Goal: Task Accomplishment & Management: Use online tool/utility

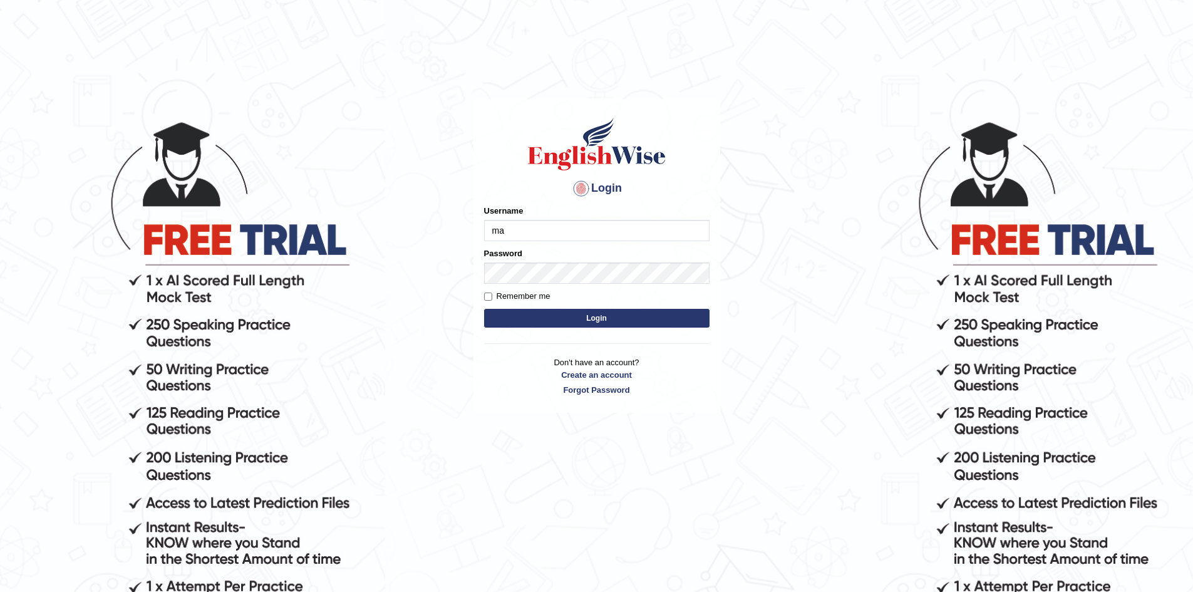
type input "m"
type input "Maha5096"
click at [503, 222] on input "Maha5096" at bounding box center [597, 230] width 226 height 21
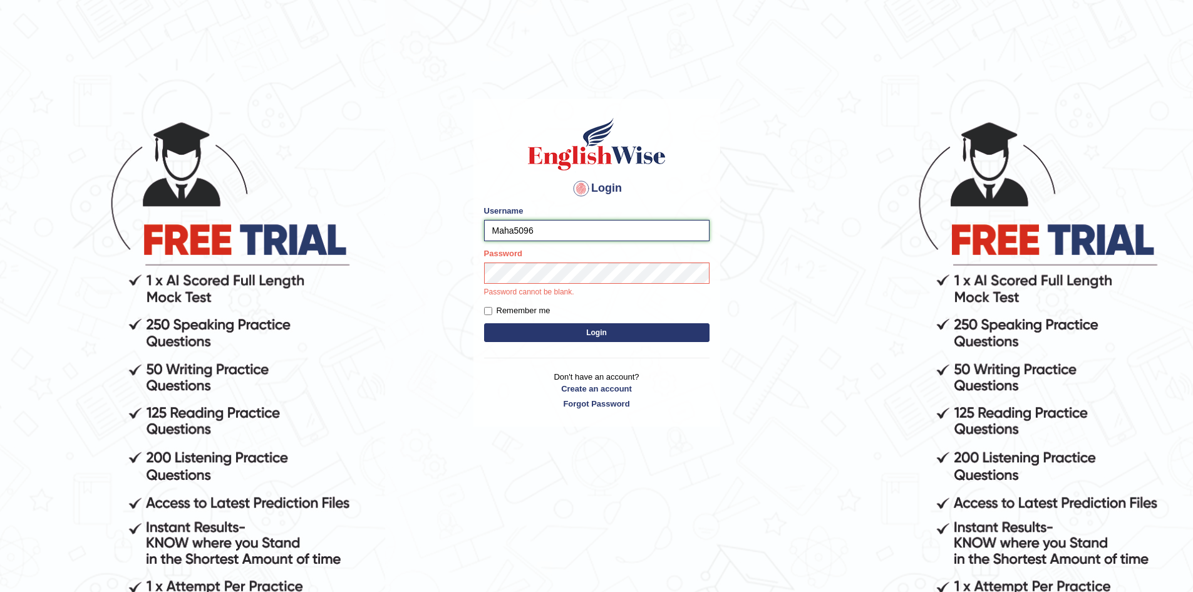
click at [506, 224] on input "Maha5096" at bounding box center [597, 230] width 226 height 21
click at [576, 335] on button "Login" at bounding box center [597, 332] width 226 height 19
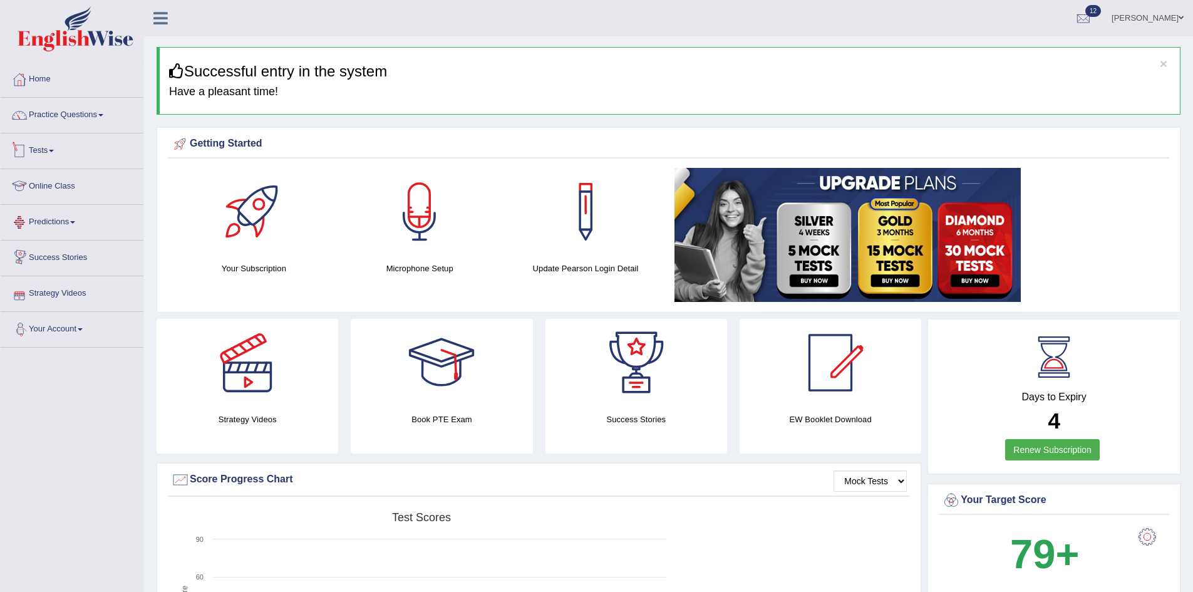
click at [40, 154] on link "Tests" at bounding box center [72, 148] width 143 height 31
click at [59, 201] on link "Take Mock Test" at bounding box center [81, 202] width 117 height 23
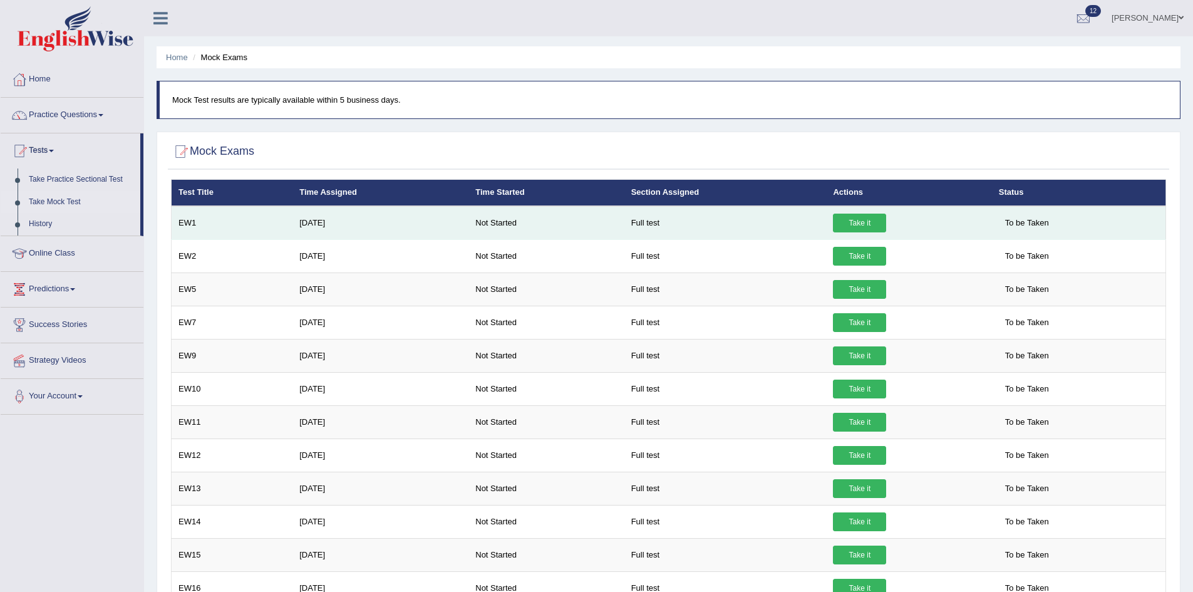
click at [870, 223] on link "Take it" at bounding box center [859, 223] width 53 height 19
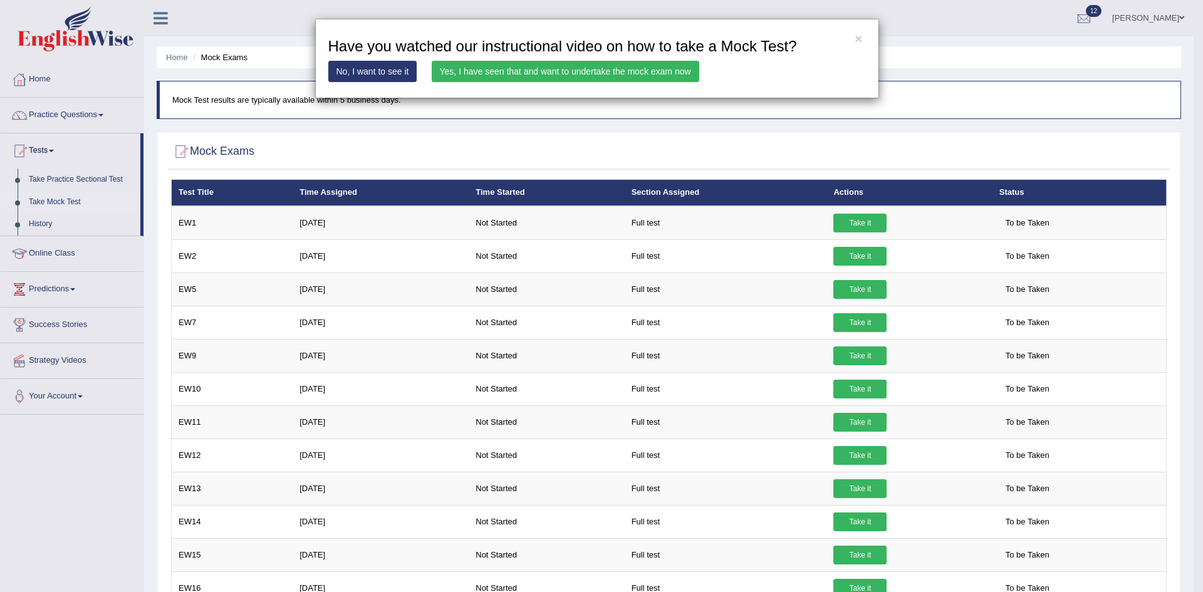
click at [643, 74] on link "Yes, I have seen that and want to undertake the mock exam now" at bounding box center [566, 71] width 268 height 21
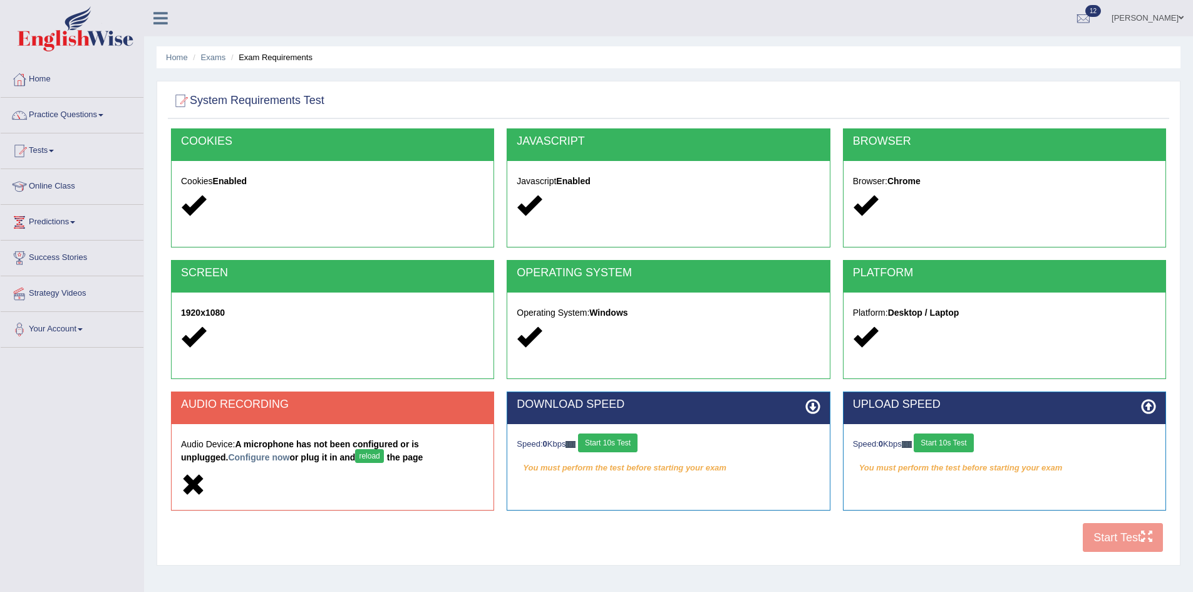
click at [618, 444] on button "Start 10s Test" at bounding box center [608, 443] width 60 height 19
click at [937, 442] on button "Start 10s Test" at bounding box center [944, 443] width 60 height 19
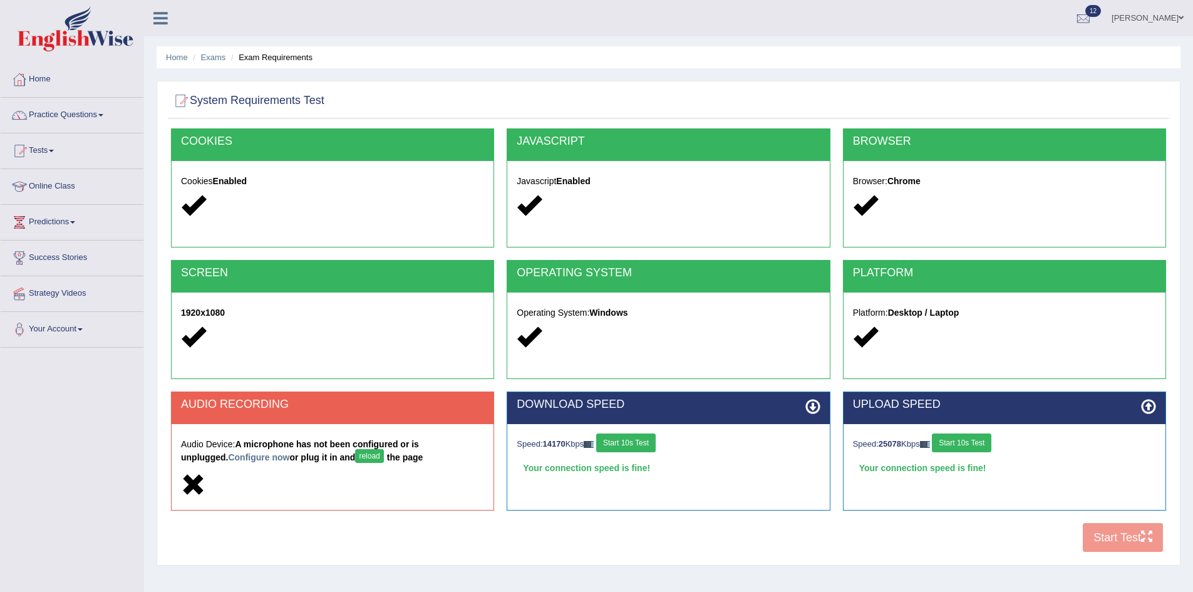
click at [970, 448] on button "Start 10s Test" at bounding box center [962, 443] width 60 height 19
click at [643, 448] on button "Start 10s Test" at bounding box center [626, 443] width 60 height 19
click at [968, 446] on button "Start 10s Test" at bounding box center [962, 443] width 60 height 19
click at [647, 444] on div "Speed: 14099 Kbps Start 10s Test" at bounding box center [668, 445] width 303 height 22
click at [969, 446] on button "Start 10s Test" at bounding box center [962, 443] width 60 height 19
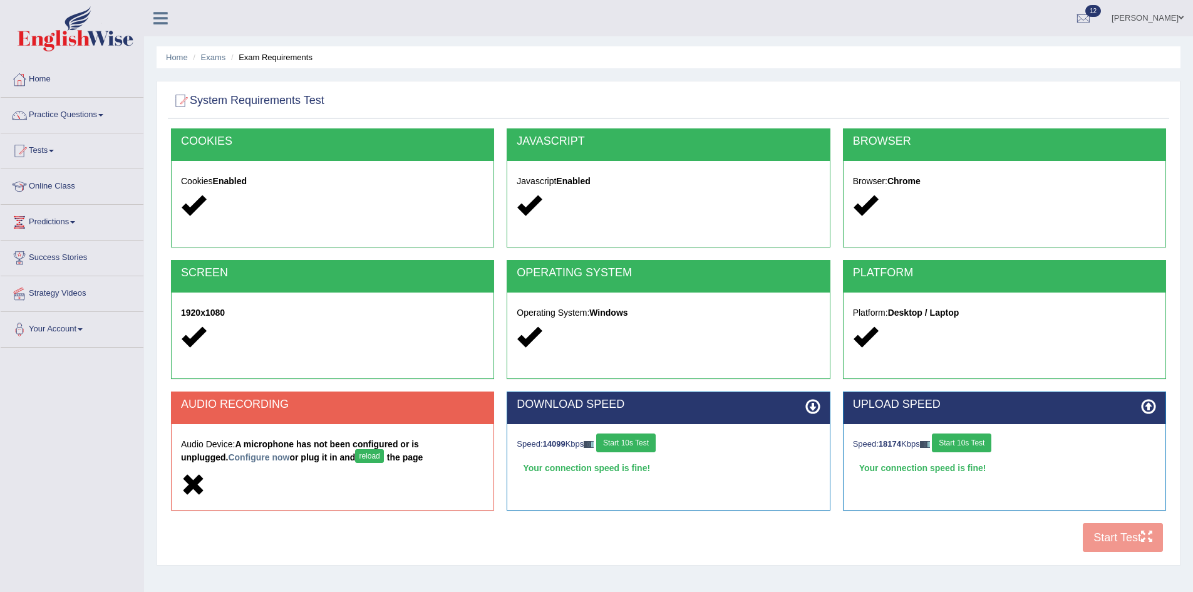
click at [355, 455] on button "reload" at bounding box center [369, 456] width 28 height 14
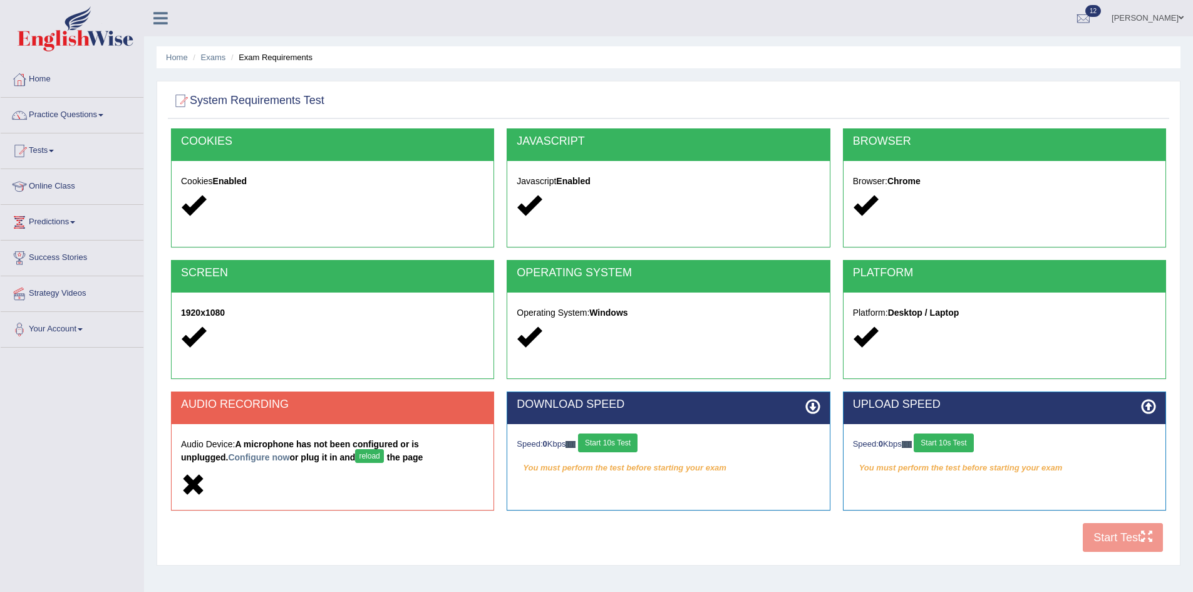
click at [355, 454] on button "reload" at bounding box center [369, 456] width 28 height 14
click at [613, 440] on button "Start 10s Test" at bounding box center [608, 443] width 60 height 19
click at [935, 440] on button "Start 10s Test" at bounding box center [944, 443] width 60 height 19
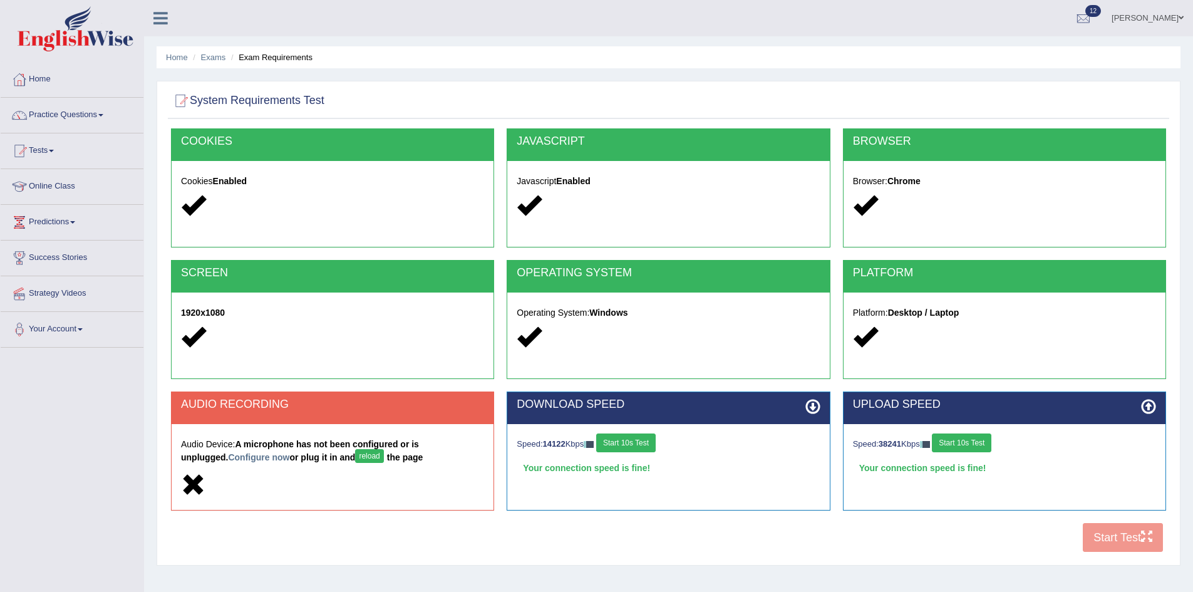
click at [1114, 544] on div "COOKIES Cookies Enabled JAVASCRIPT Javascript Enabled BROWSER Browser: Chrome S…" at bounding box center [669, 343] width 1002 height 430
click at [355, 454] on button "reload" at bounding box center [369, 456] width 28 height 14
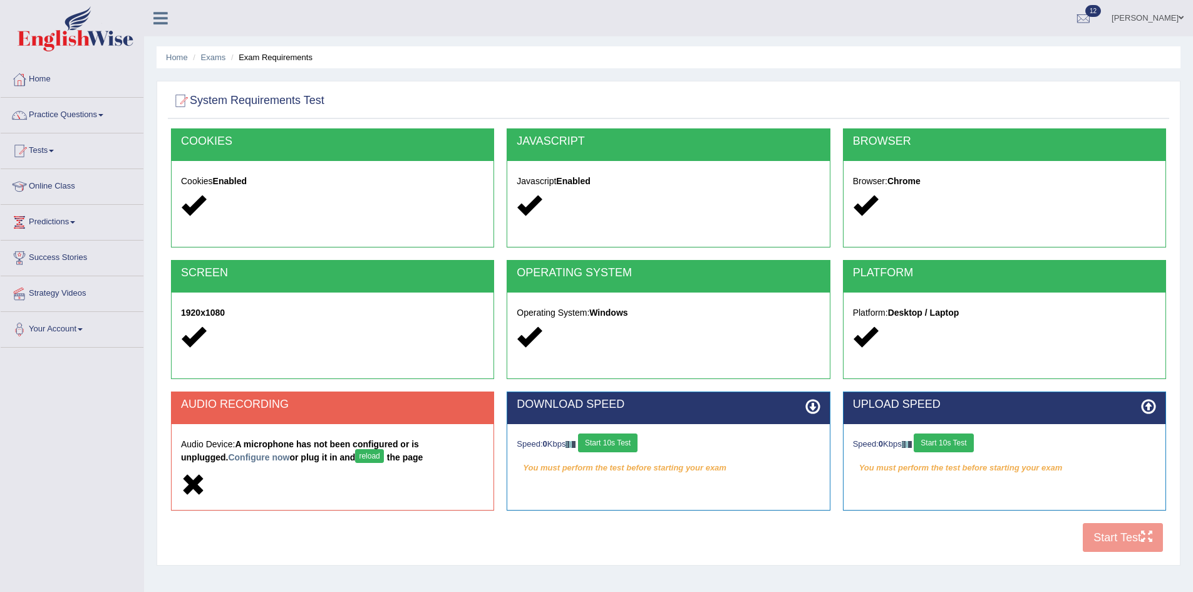
click at [355, 455] on button "reload" at bounding box center [369, 456] width 28 height 14
click at [44, 154] on link "Tests" at bounding box center [72, 148] width 143 height 31
click at [39, 204] on link "Take Mock Test" at bounding box center [81, 202] width 117 height 23
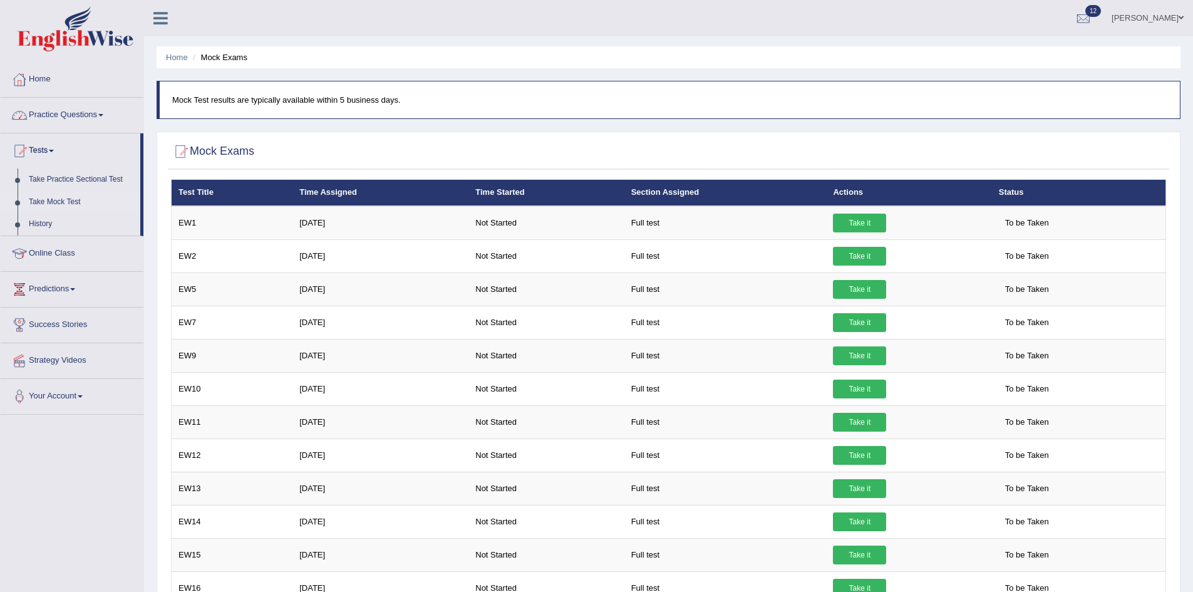
click at [44, 116] on link "Practice Questions" at bounding box center [72, 113] width 143 height 31
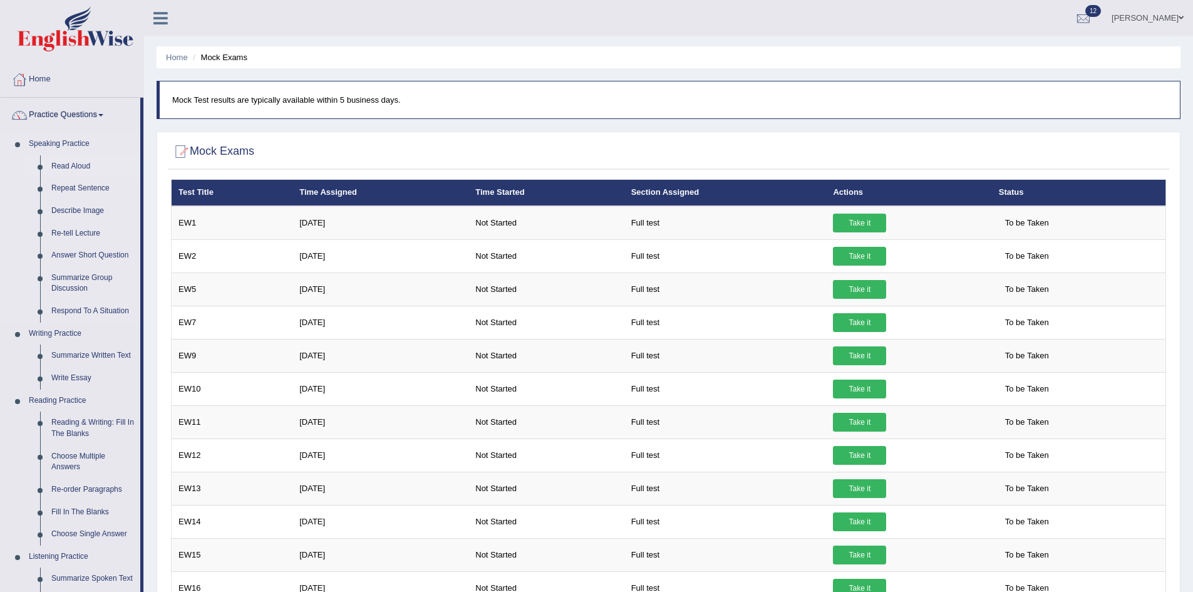
click at [59, 165] on link "Read Aloud" at bounding box center [93, 166] width 95 height 23
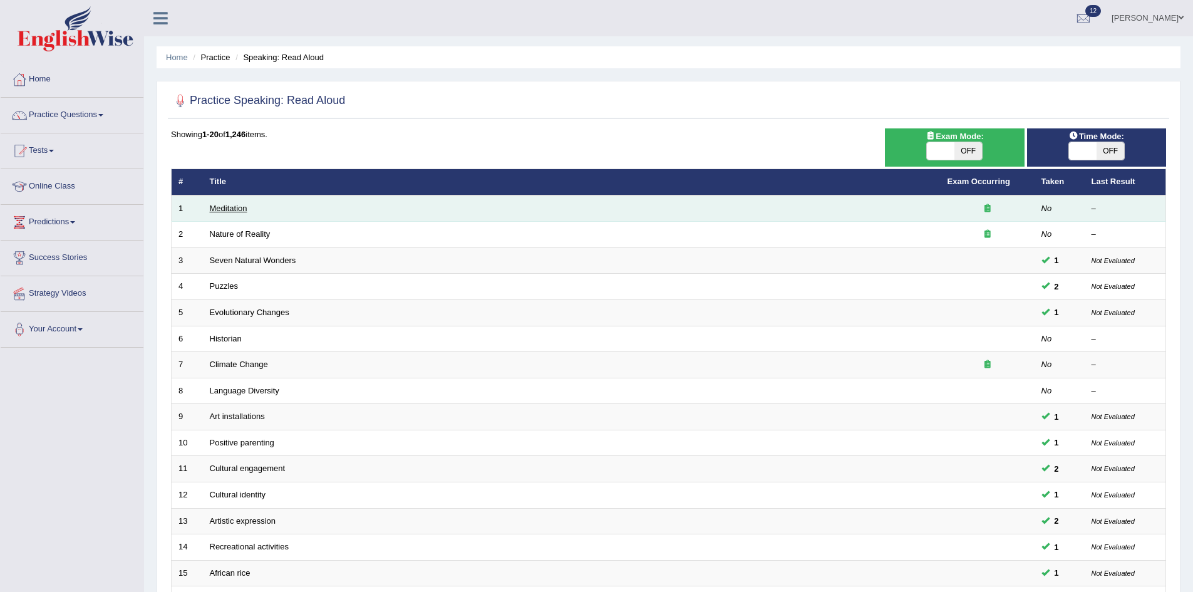
click at [225, 208] on link "Meditation" at bounding box center [229, 208] width 38 height 9
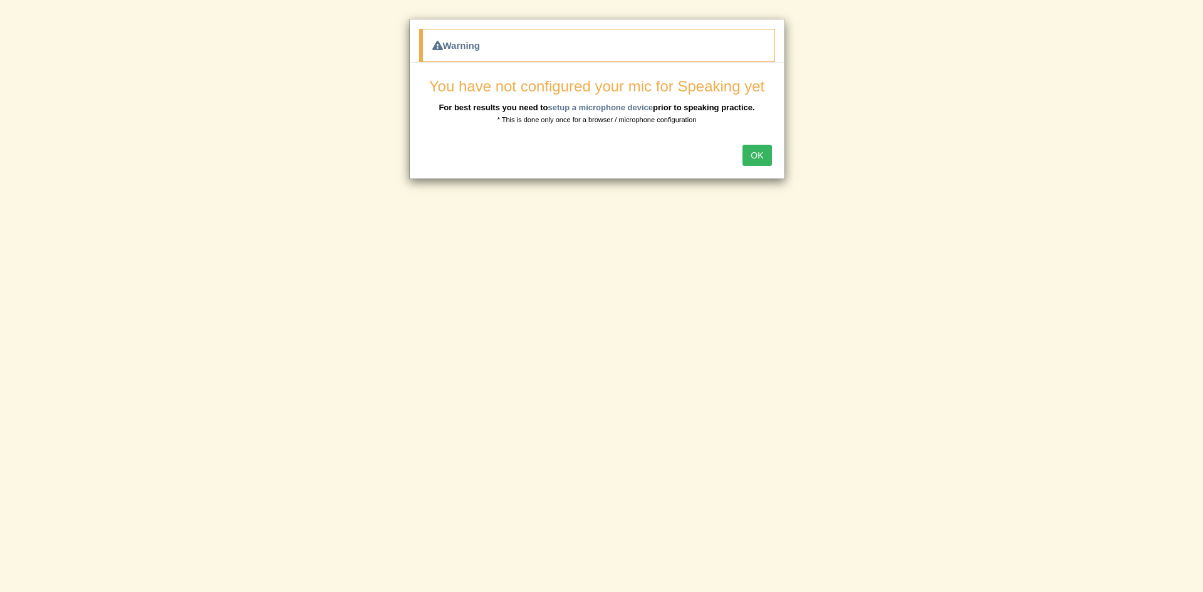
click at [889, 346] on div "Warning You have not configured your mic for Speaking yet For best results you …" at bounding box center [601, 296] width 1203 height 592
click at [757, 170] on div "OK" at bounding box center [597, 157] width 375 height 44
click at [757, 157] on button "OK" at bounding box center [756, 155] width 29 height 21
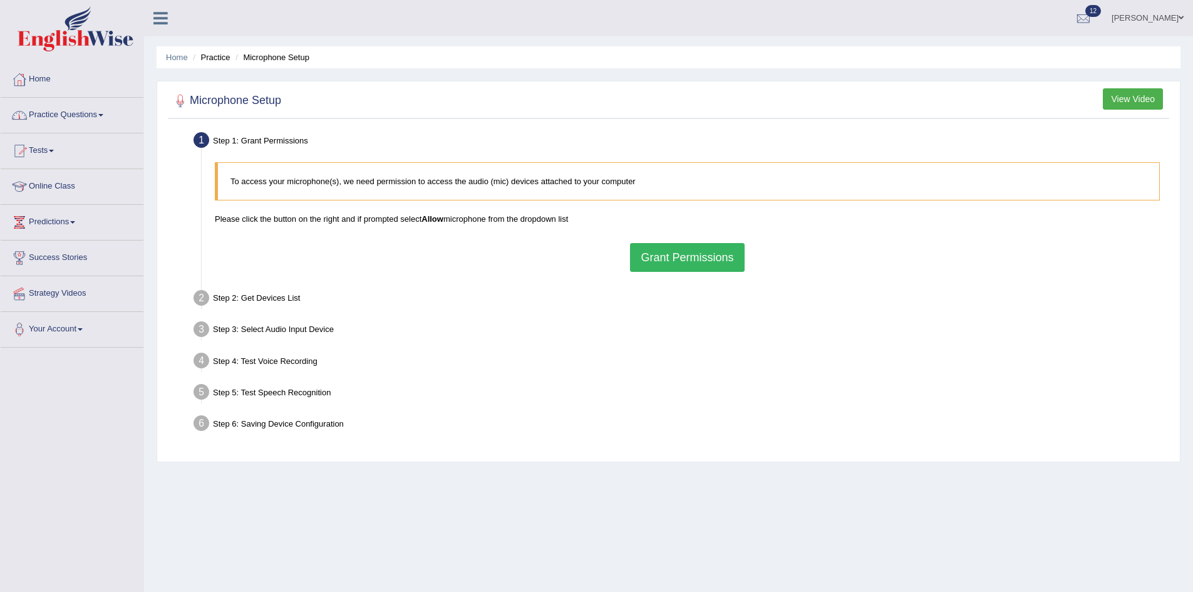
click at [673, 251] on button "Grant Permissions" at bounding box center [687, 257] width 114 height 29
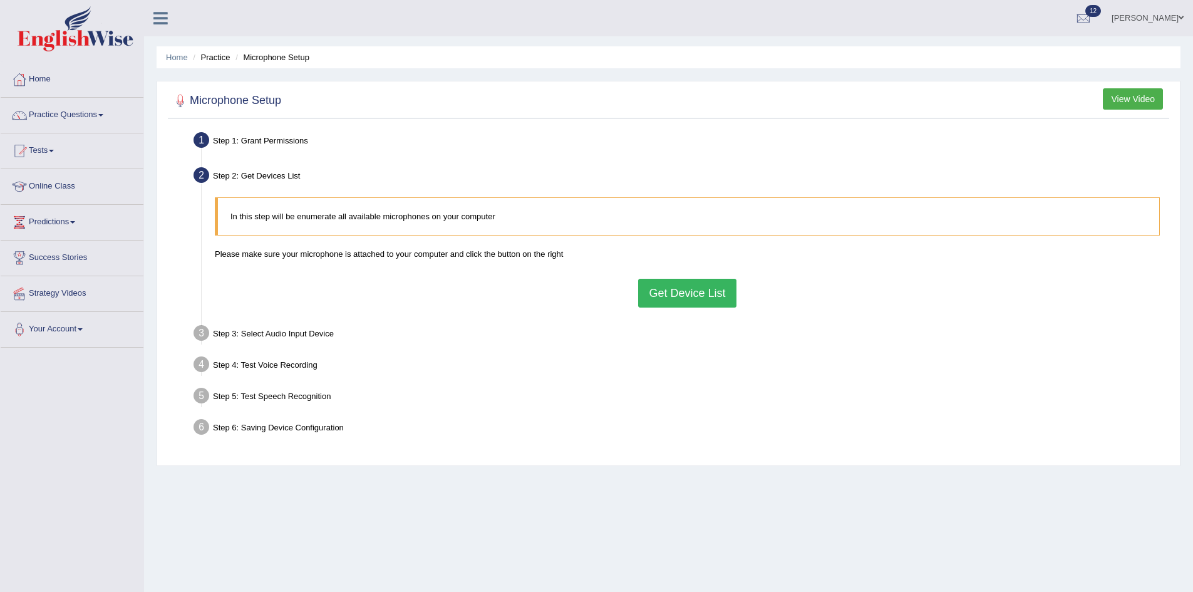
click at [692, 291] on button "Get Device List" at bounding box center [687, 293] width 98 height 29
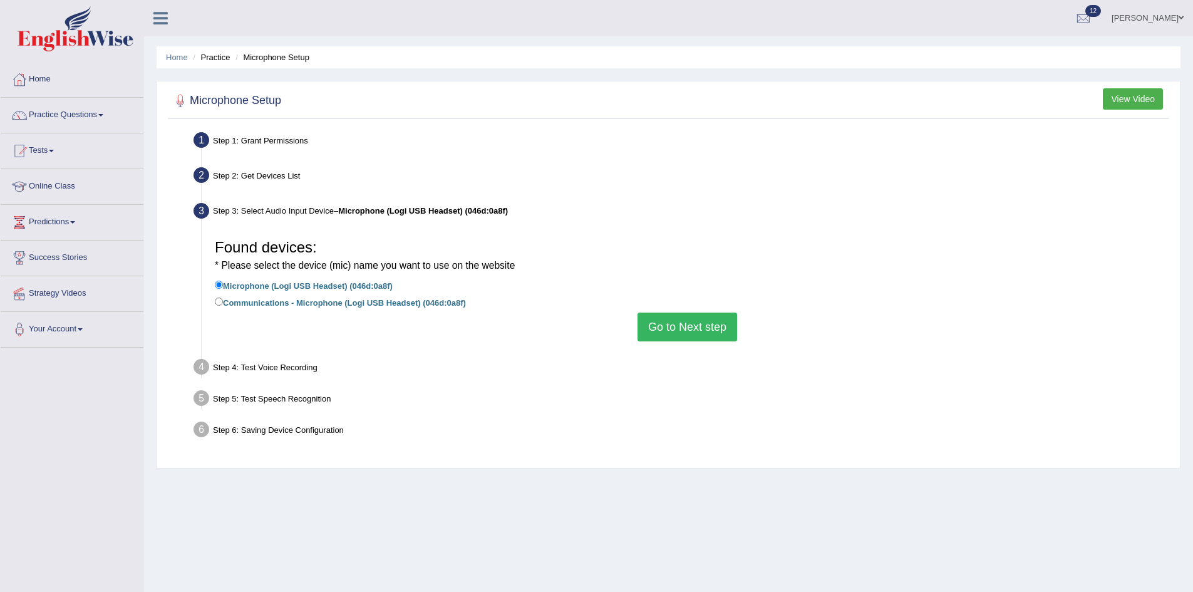
click at [669, 323] on button "Go to Next step" at bounding box center [688, 327] width 100 height 29
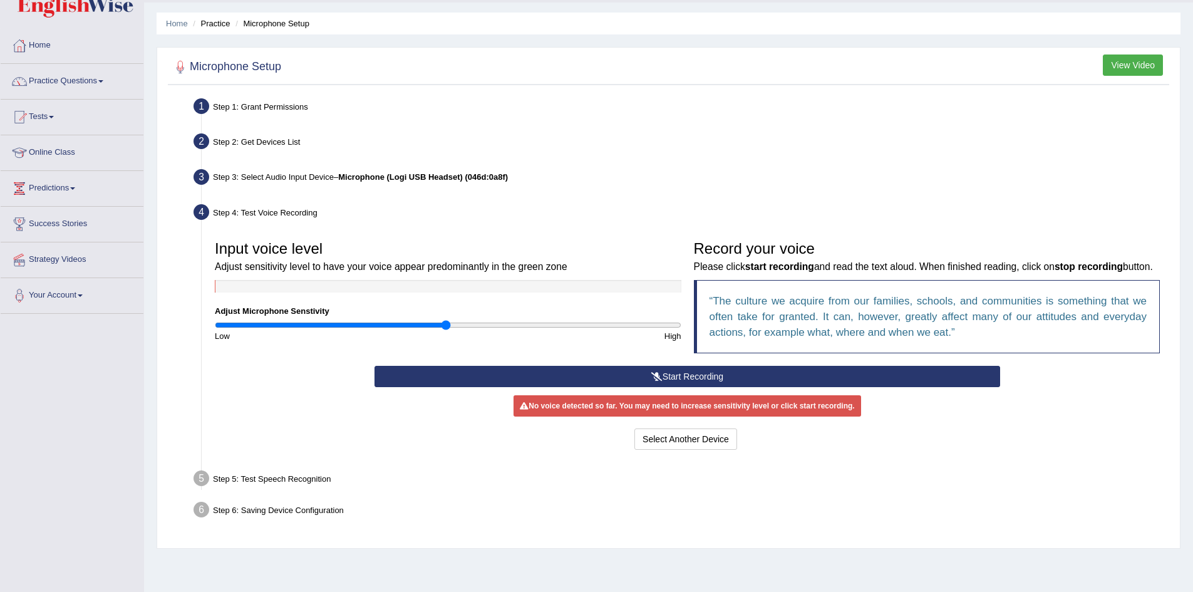
scroll to position [66, 0]
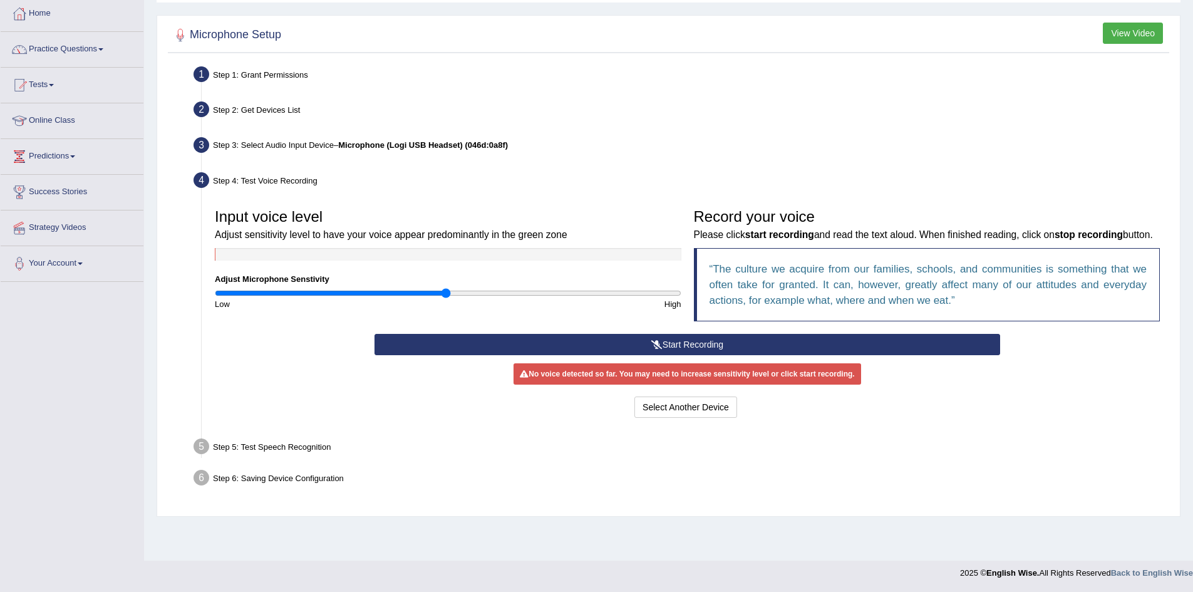
click at [663, 355] on button "Start Recording" at bounding box center [688, 344] width 626 height 21
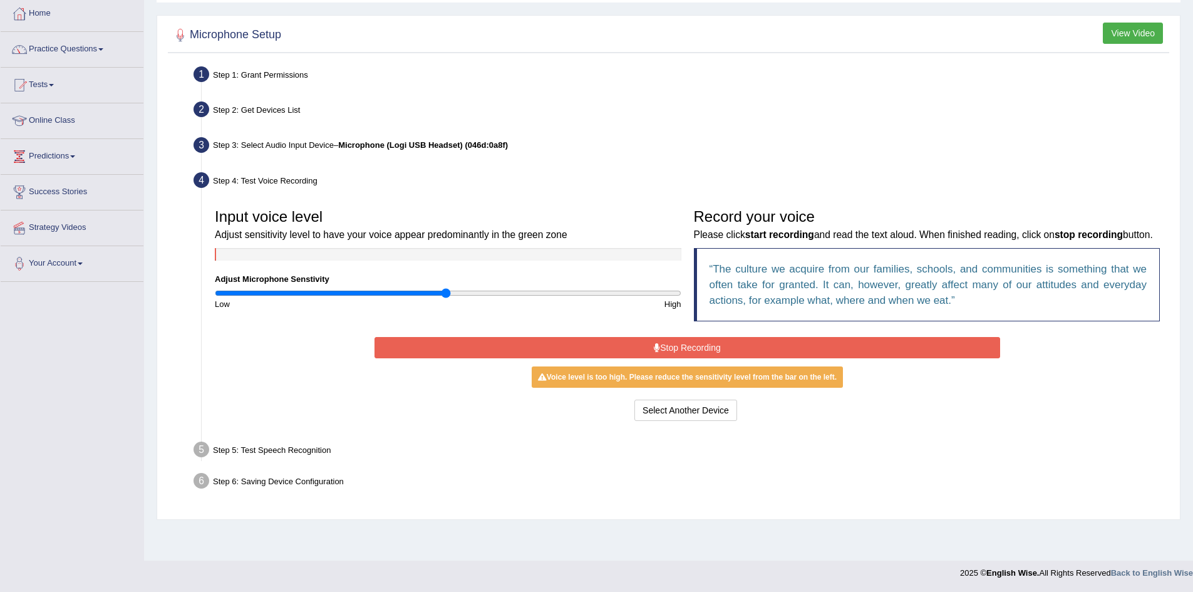
click at [682, 358] on button "Stop Recording" at bounding box center [688, 347] width 626 height 21
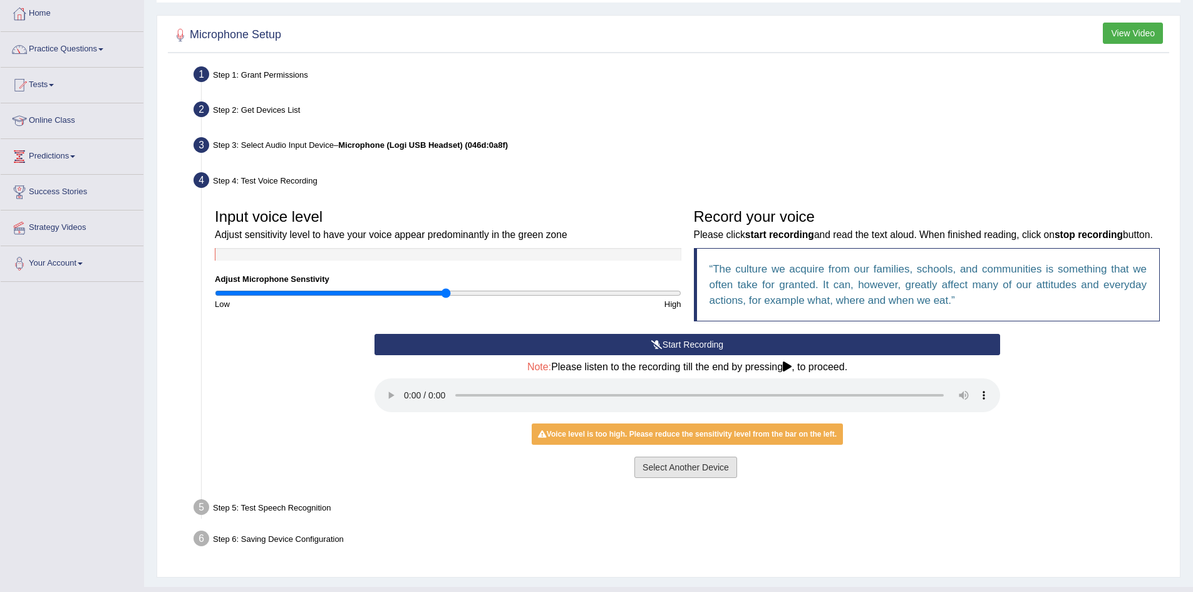
click at [682, 478] on button "Select Another Device" at bounding box center [686, 467] width 103 height 21
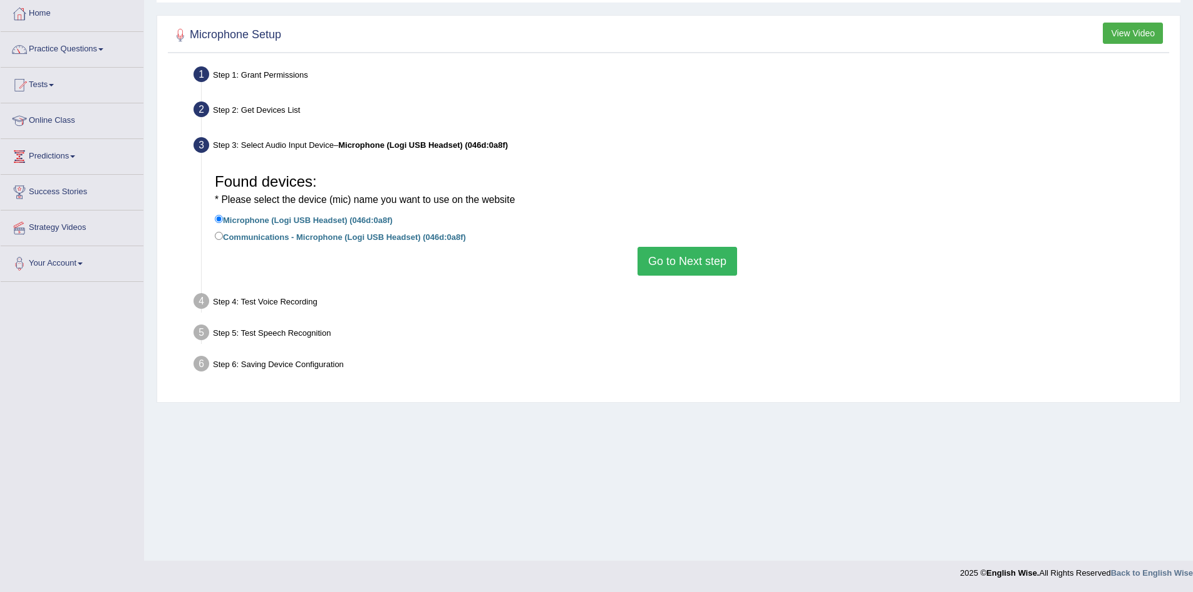
click at [704, 259] on button "Go to Next step" at bounding box center [688, 261] width 100 height 29
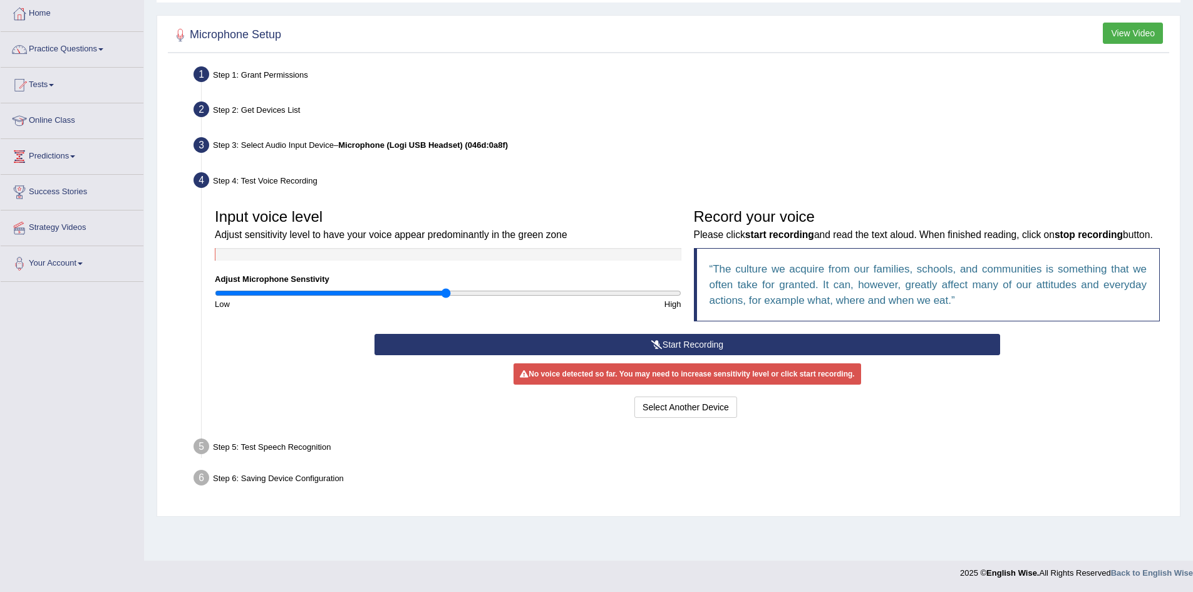
click at [660, 349] on icon at bounding box center [657, 344] width 11 height 9
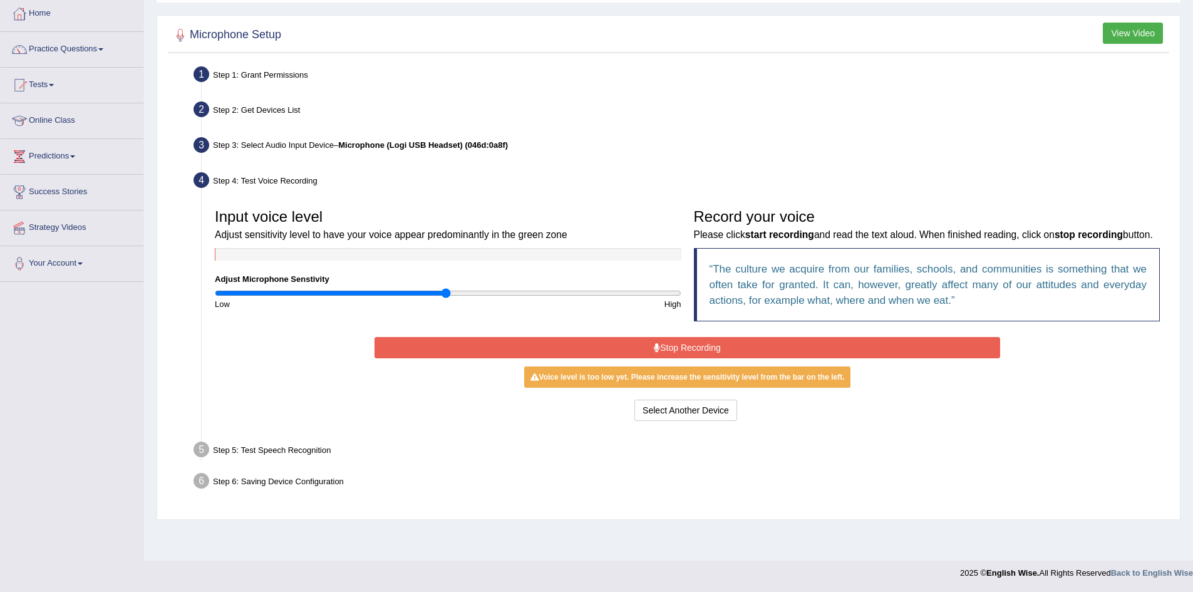
click at [670, 358] on button "Stop Recording" at bounding box center [688, 347] width 626 height 21
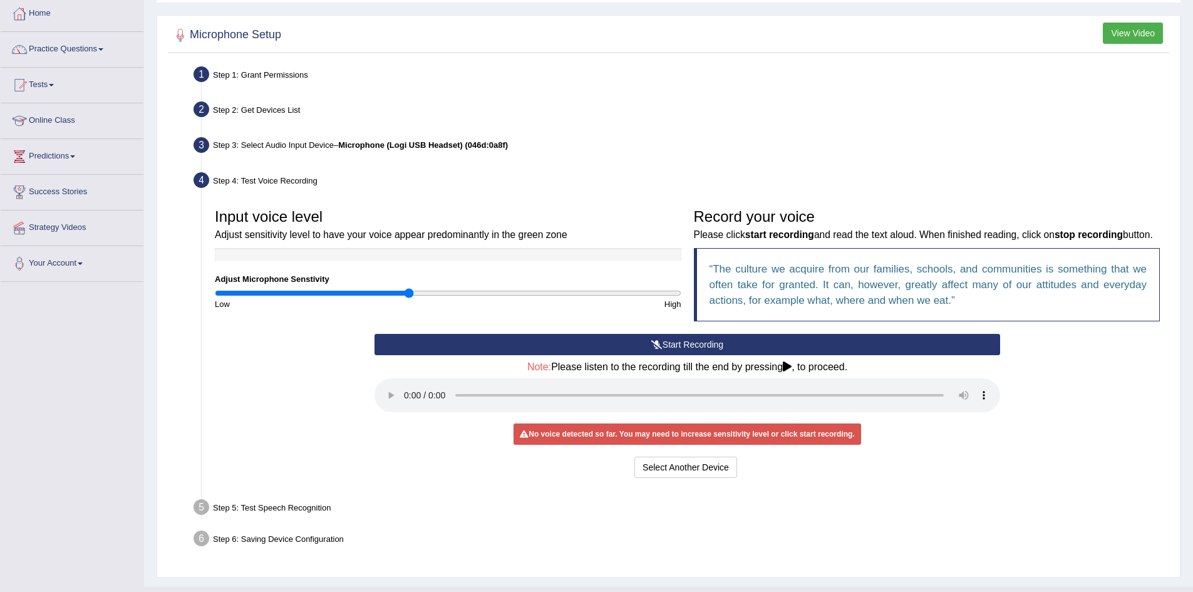
drag, startPoint x: 418, startPoint y: 293, endPoint x: 408, endPoint y: 293, distance: 9.4
type input "0.84"
click at [408, 293] on input "range" at bounding box center [448, 293] width 467 height 10
click at [664, 355] on button "Start Recording" at bounding box center [688, 344] width 626 height 21
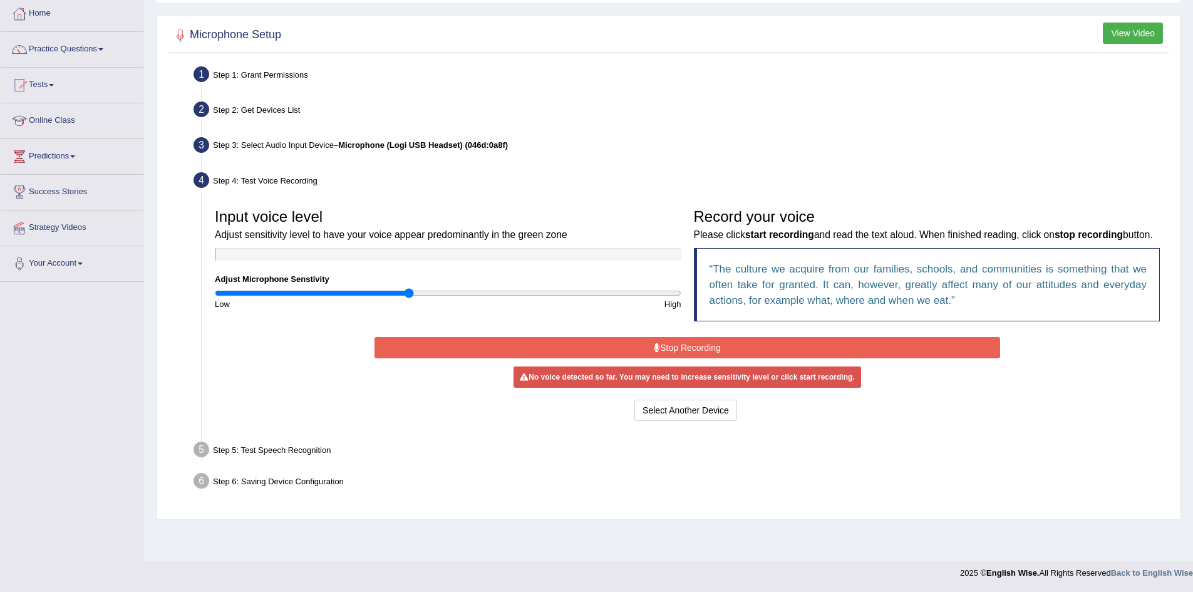
click at [654, 357] on button "Stop Recording" at bounding box center [688, 347] width 626 height 21
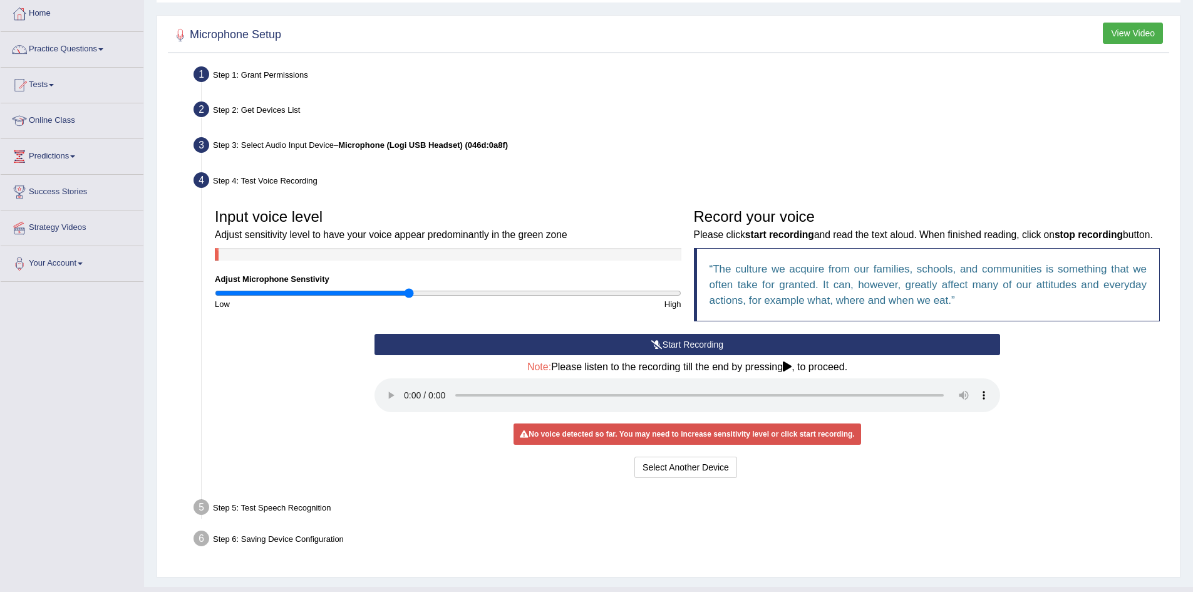
click at [669, 355] on button "Start Recording" at bounding box center [688, 344] width 626 height 21
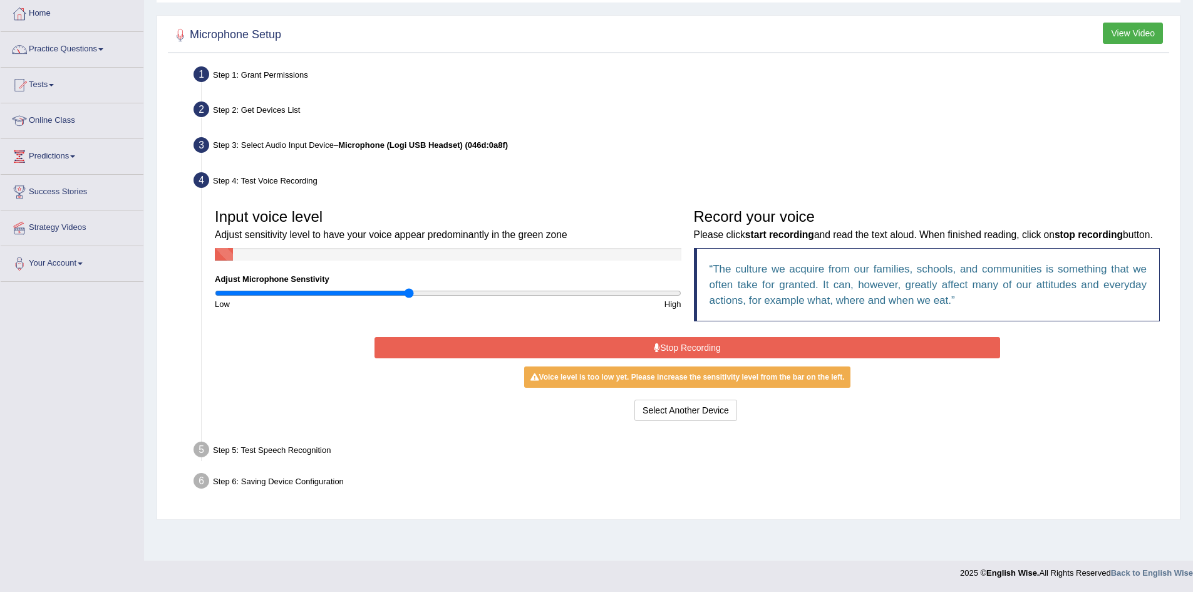
click at [677, 358] on button "Stop Recording" at bounding box center [688, 347] width 626 height 21
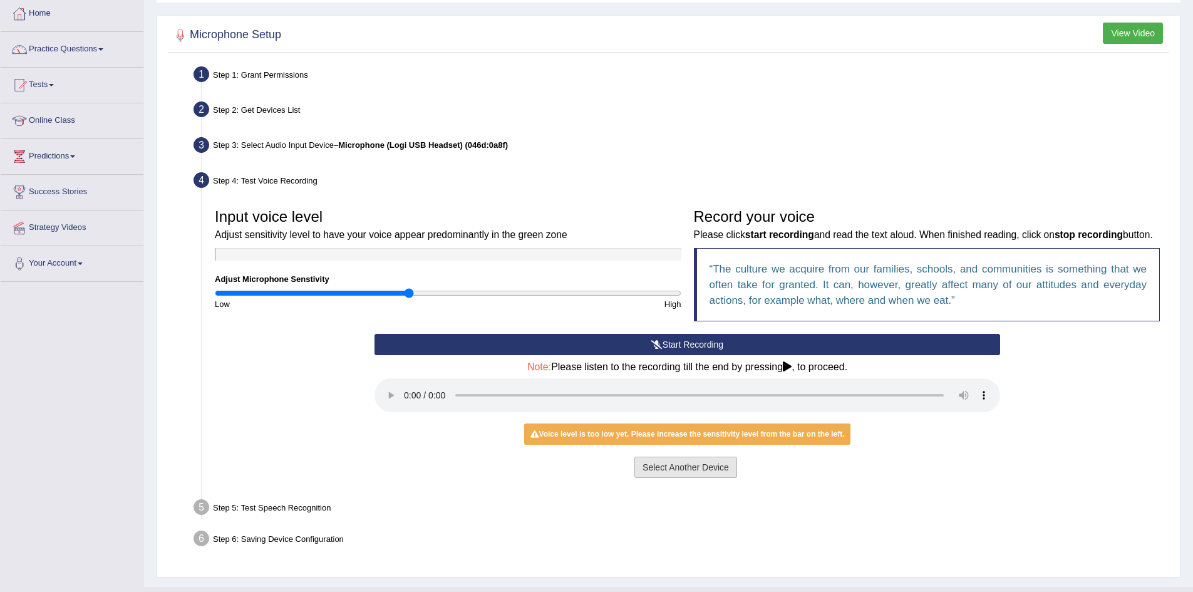
click at [700, 478] on button "Select Another Device" at bounding box center [686, 467] width 103 height 21
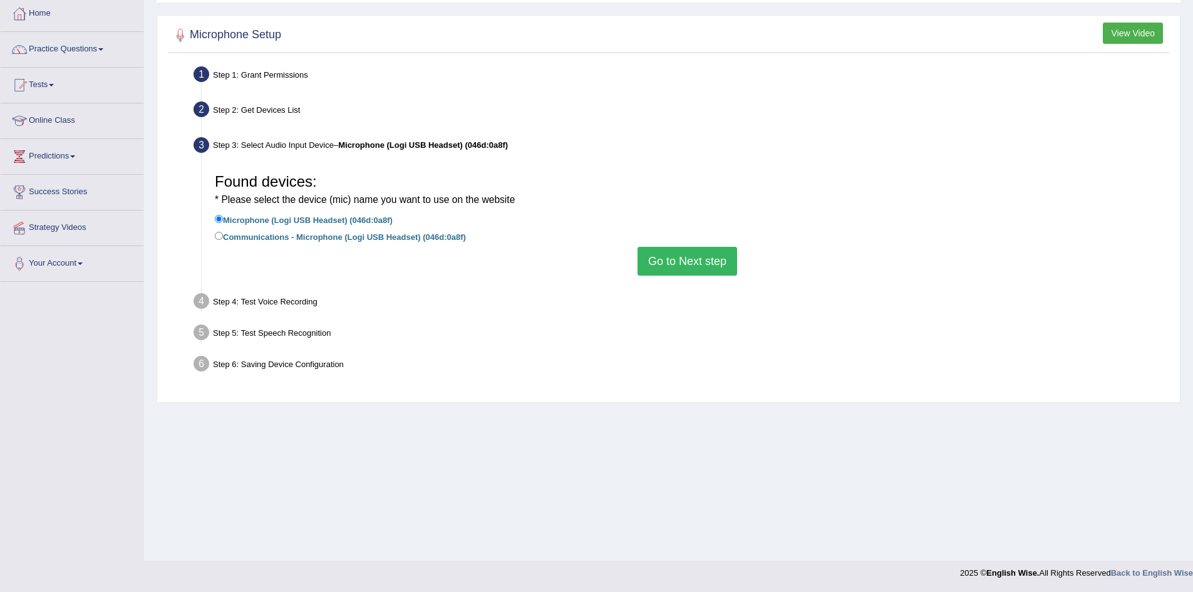
click at [702, 251] on button "Go to Next step" at bounding box center [688, 261] width 100 height 29
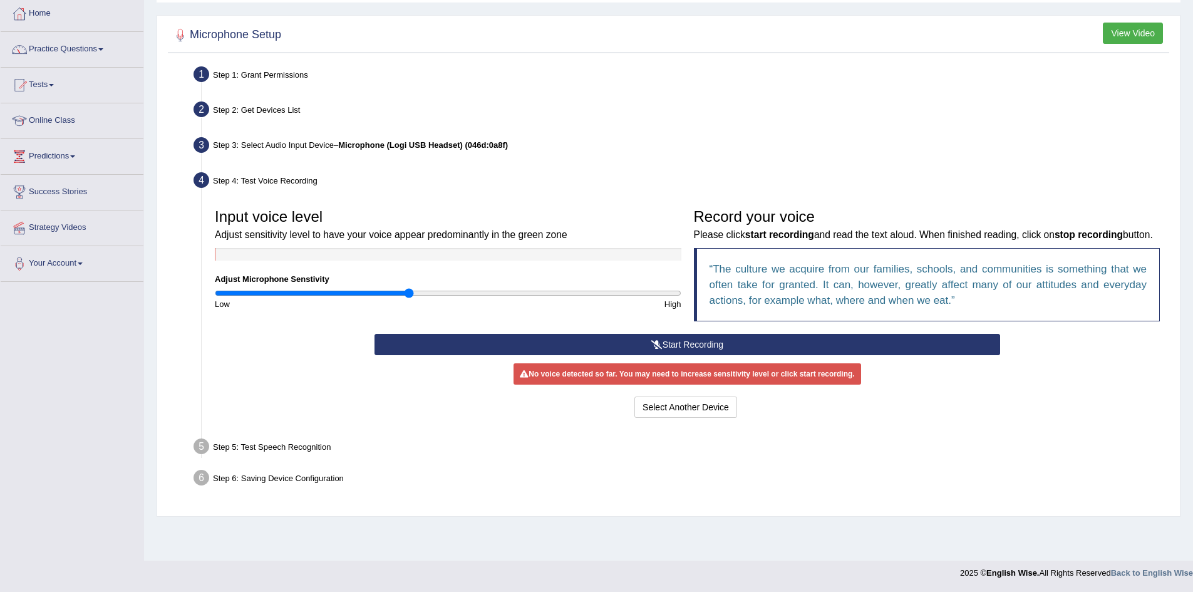
click at [659, 353] on button "Start Recording" at bounding box center [688, 344] width 626 height 21
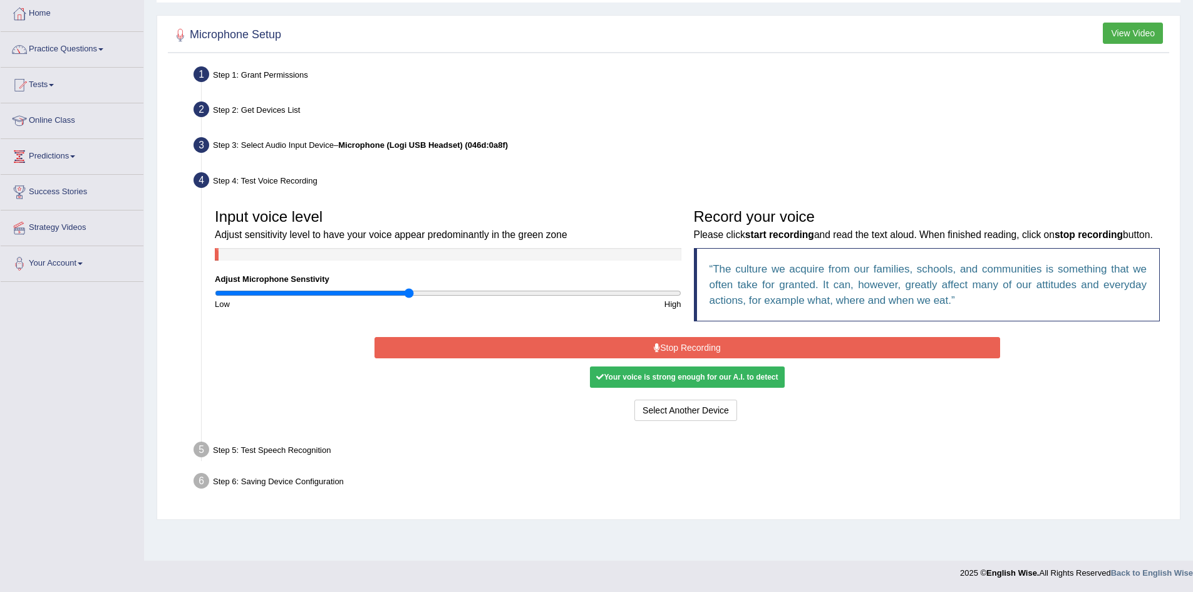
click at [674, 358] on button "Stop Recording" at bounding box center [688, 347] width 626 height 21
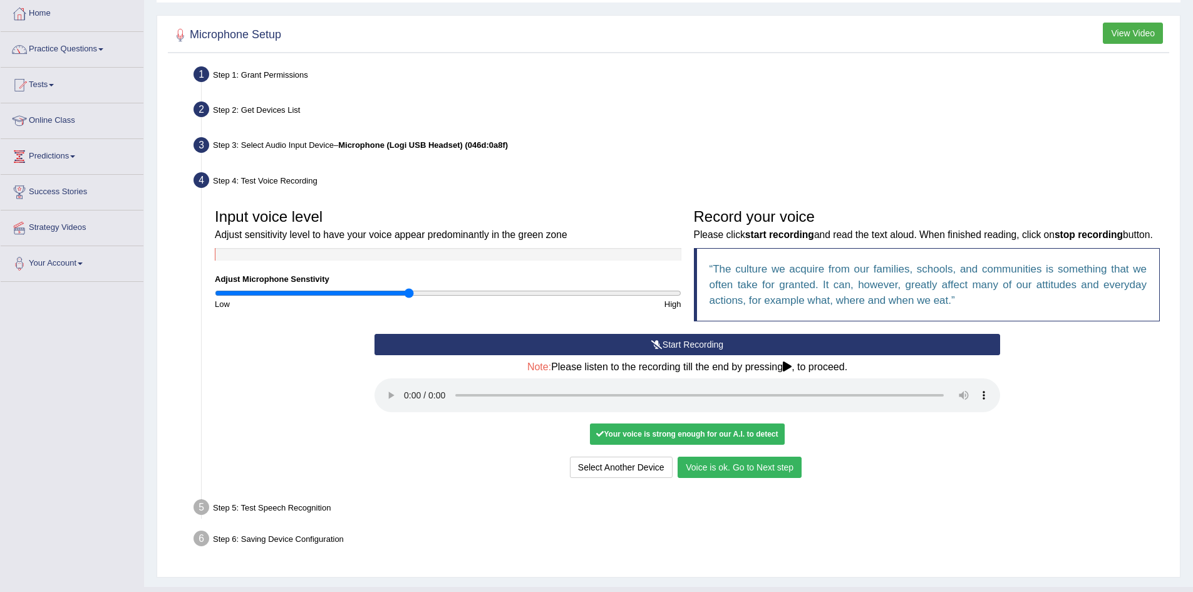
click at [709, 481] on div "Select Another Device Voice is ok. Go to Next step" at bounding box center [688, 469] width 626 height 24
click at [712, 478] on button "Voice is ok. Go to Next step" at bounding box center [740, 467] width 124 height 21
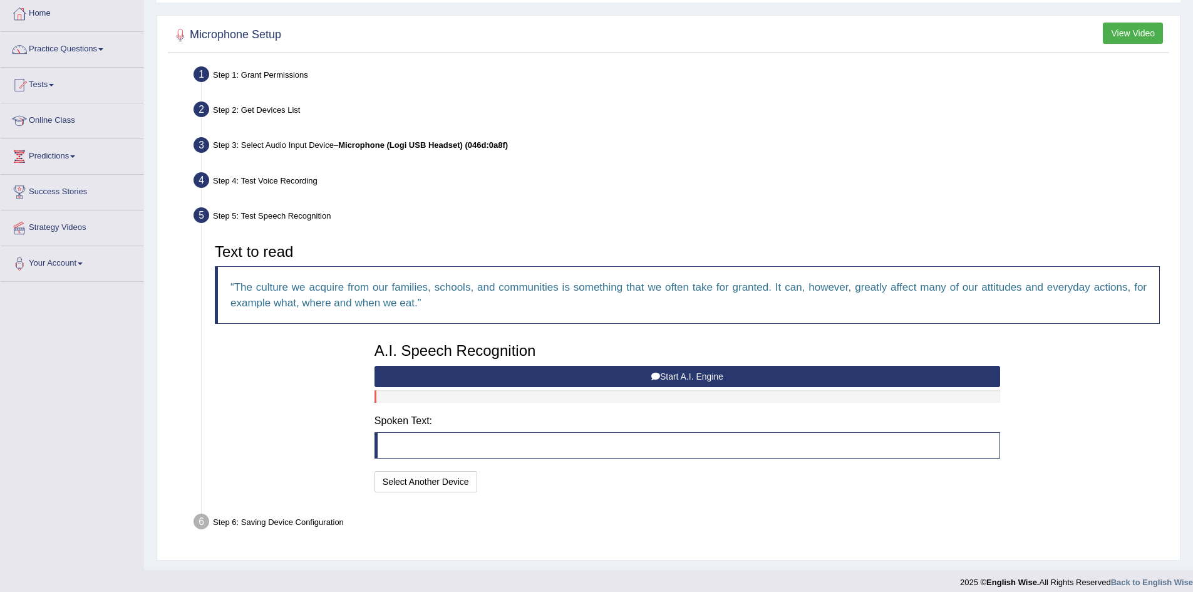
scroll to position [75, 0]
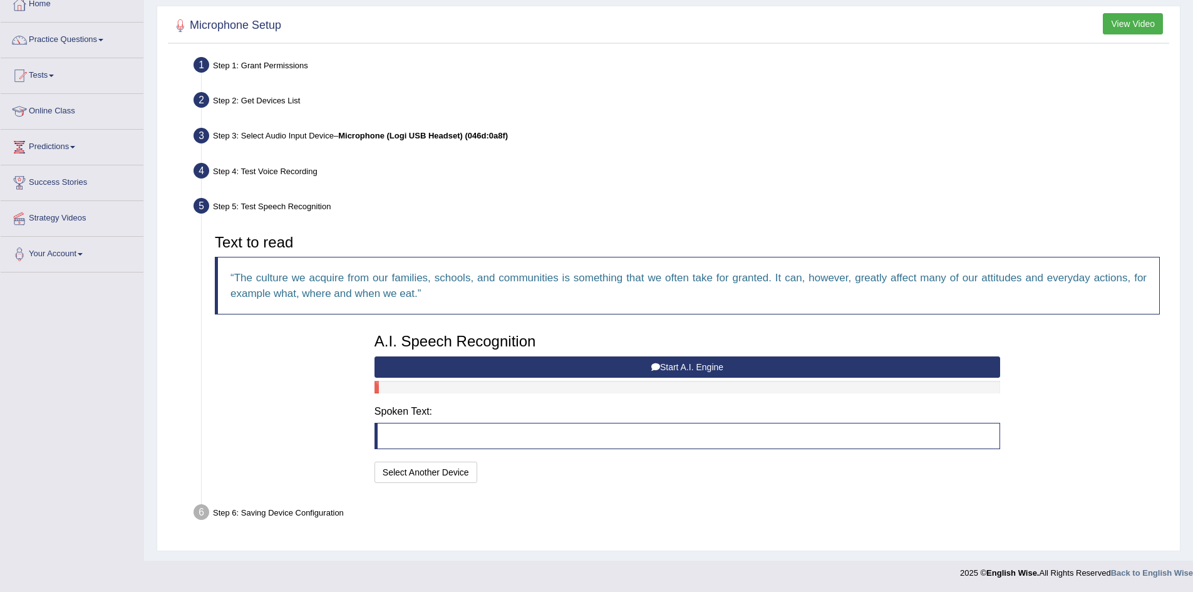
click at [694, 368] on button "Start A.I. Engine" at bounding box center [688, 366] width 626 height 21
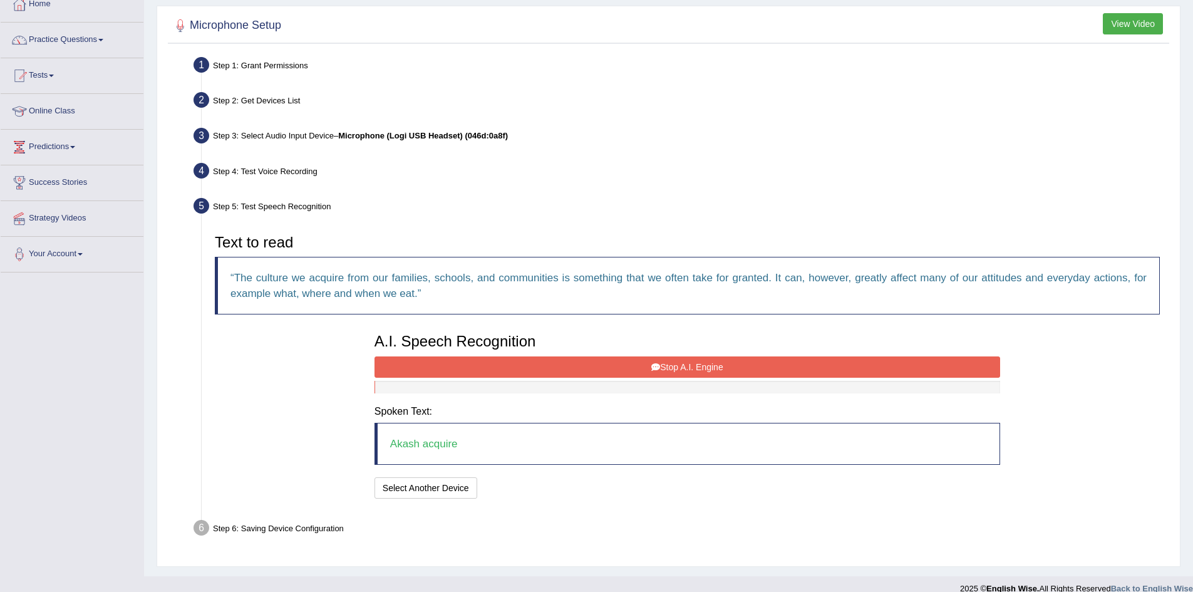
click at [677, 368] on button "Stop A.I. Engine" at bounding box center [688, 366] width 626 height 21
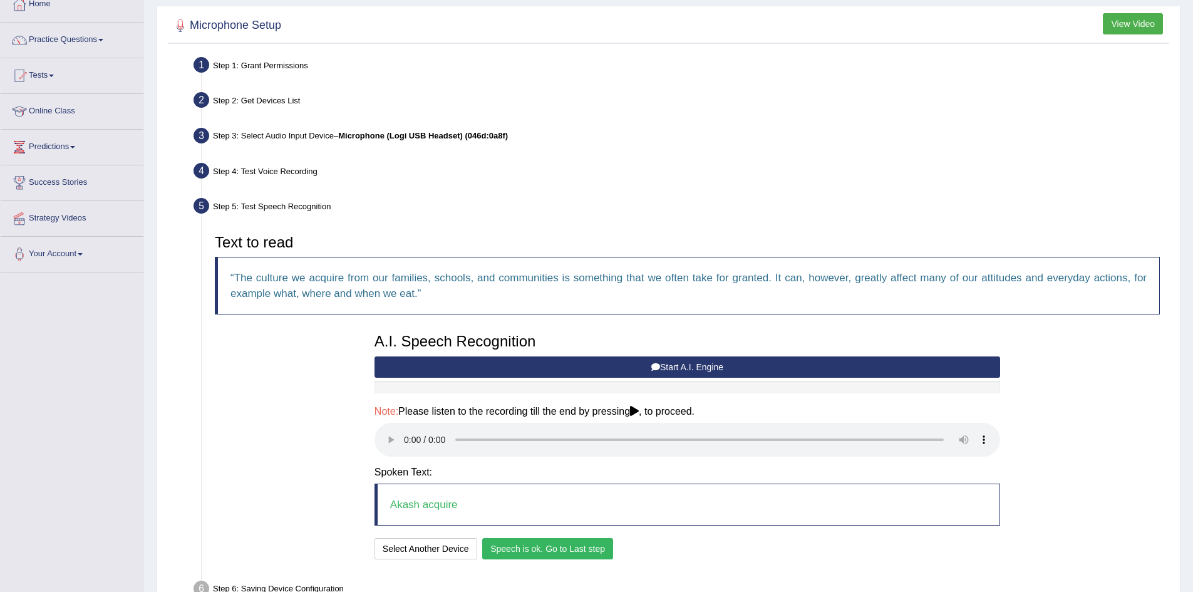
click at [517, 549] on button "Speech is ok. Go to Last step" at bounding box center [547, 548] width 131 height 21
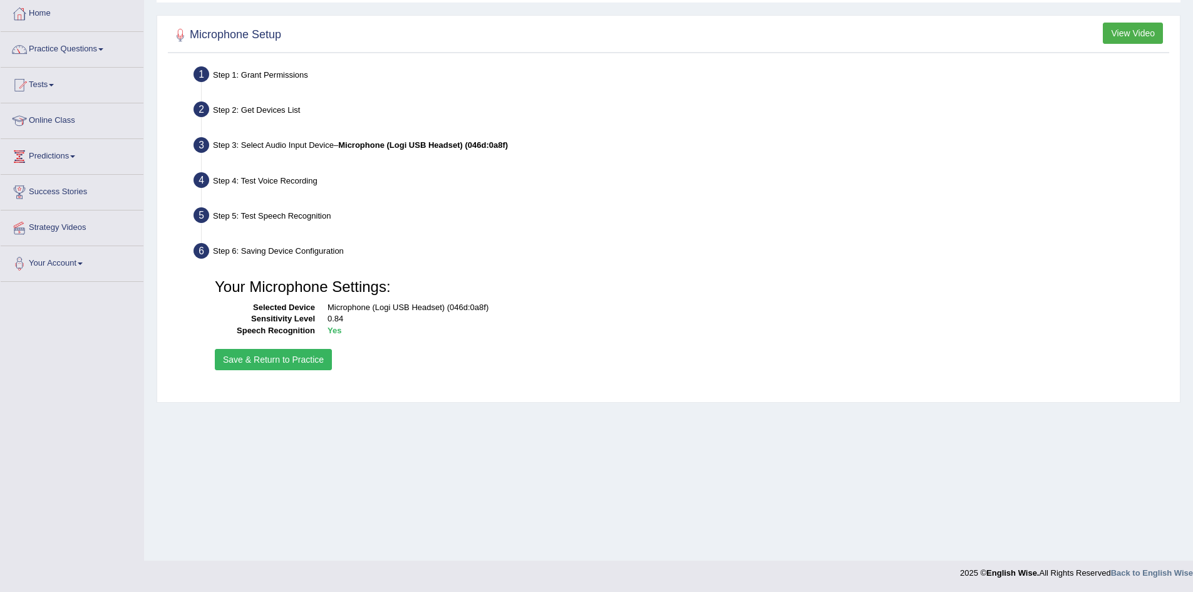
click at [258, 361] on button "Save & Return to Practice" at bounding box center [273, 359] width 117 height 21
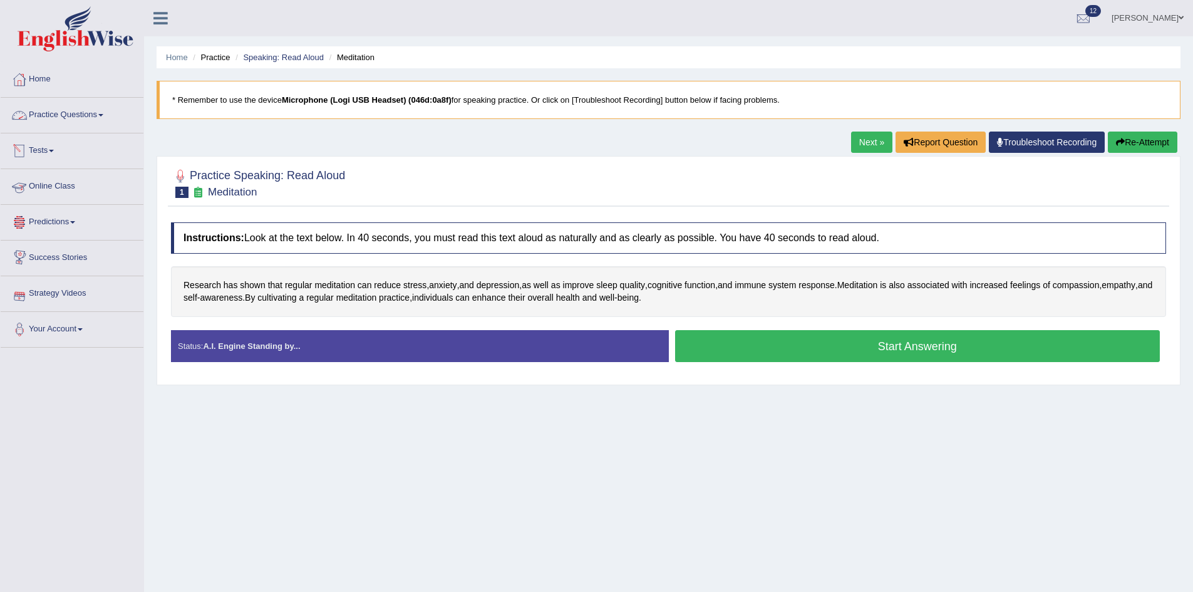
click at [47, 147] on link "Tests" at bounding box center [72, 148] width 143 height 31
click at [50, 198] on link "Take Mock Test" at bounding box center [81, 202] width 117 height 23
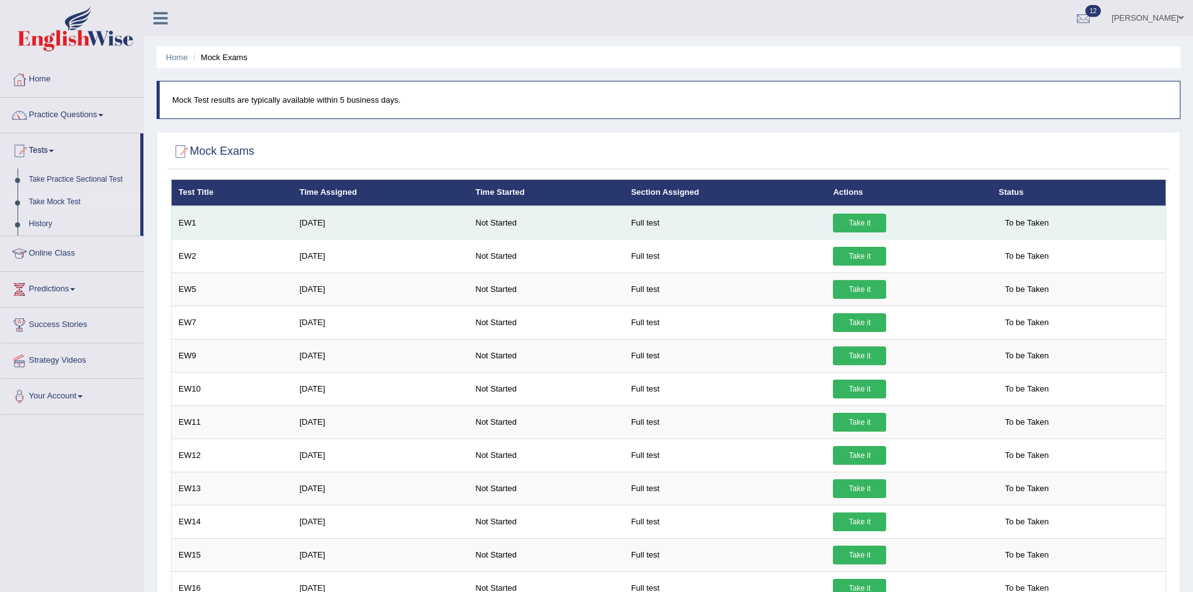
click at [844, 223] on link "Take it" at bounding box center [859, 223] width 53 height 19
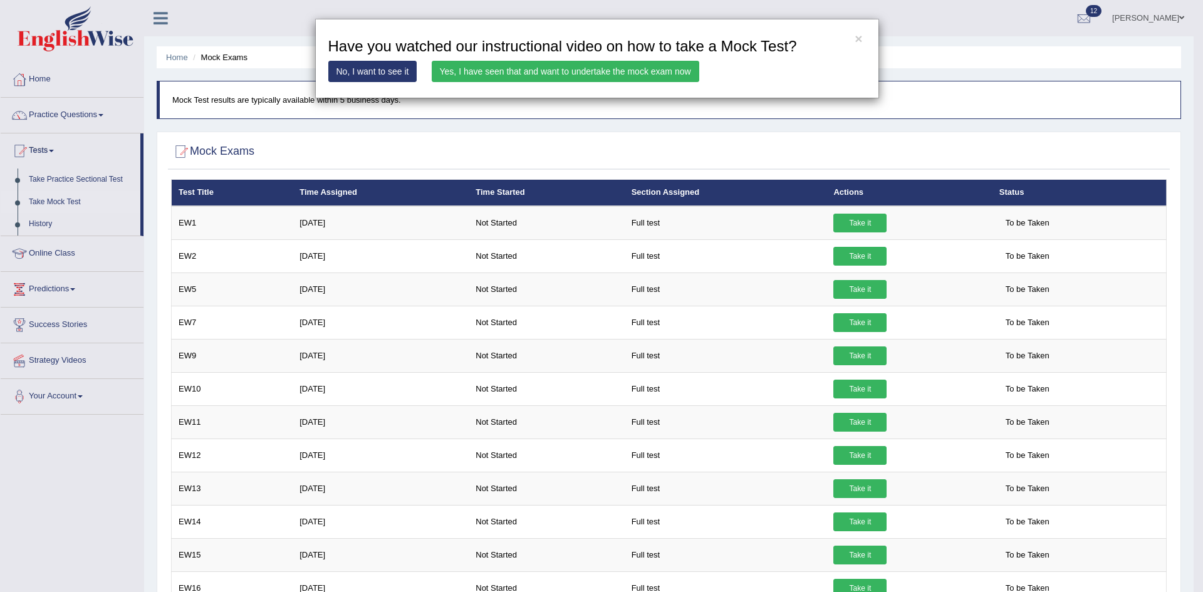
click at [562, 69] on link "Yes, I have seen that and want to undertake the mock exam now" at bounding box center [566, 71] width 268 height 21
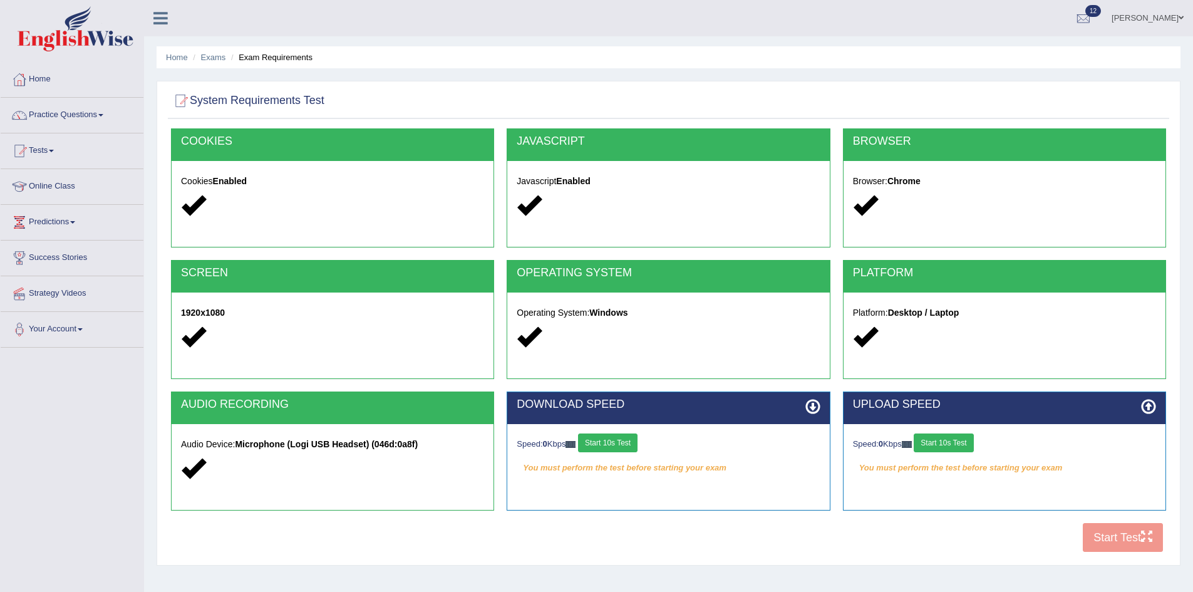
click at [628, 442] on button "Start 10s Test" at bounding box center [608, 443] width 60 height 19
click at [953, 445] on button "Start 10s Test" at bounding box center [944, 443] width 60 height 19
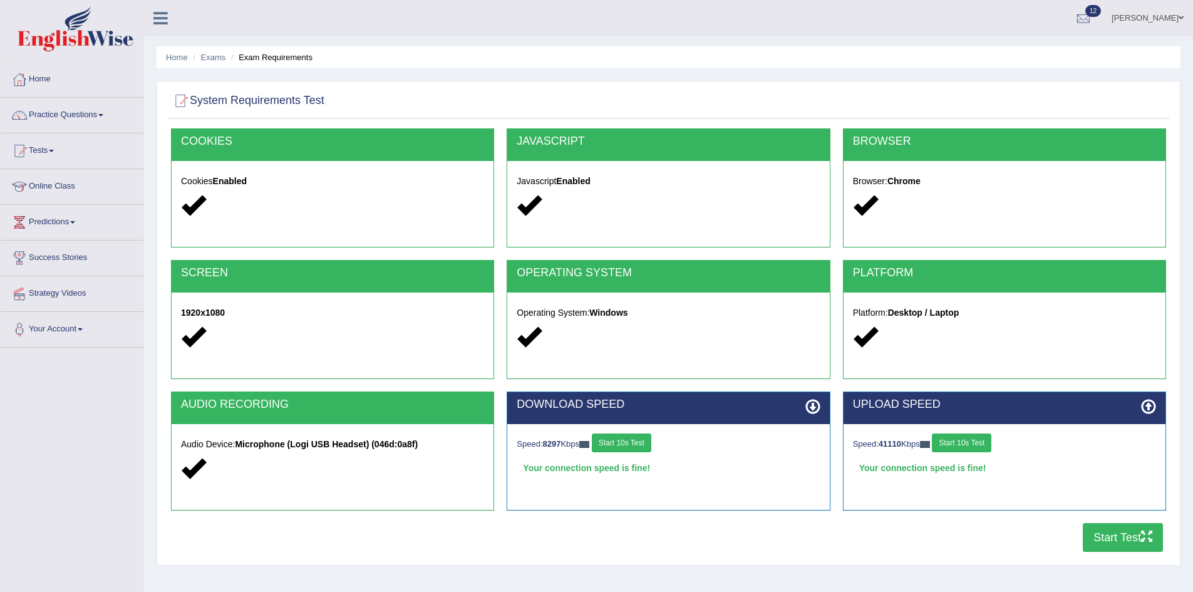
click at [1111, 535] on button "Start Test" at bounding box center [1123, 537] width 80 height 29
click at [59, 148] on link "Tests" at bounding box center [72, 148] width 143 height 31
click at [65, 182] on link "Take Practice Sectional Test" at bounding box center [81, 180] width 117 height 23
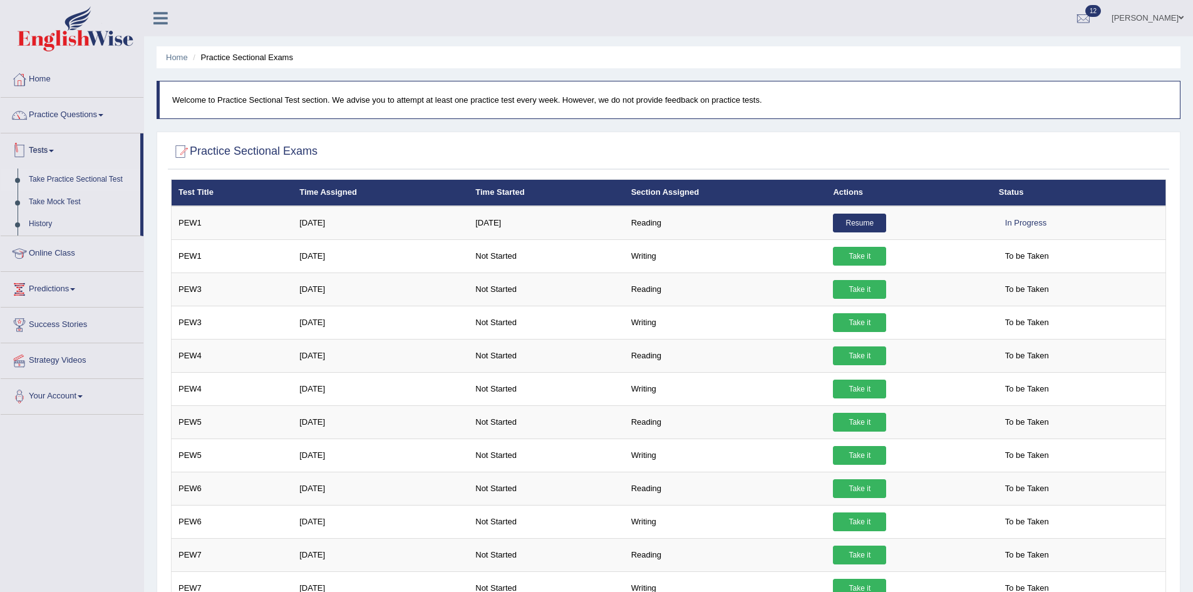
click at [48, 180] on link "Take Practice Sectional Test" at bounding box center [81, 180] width 117 height 23
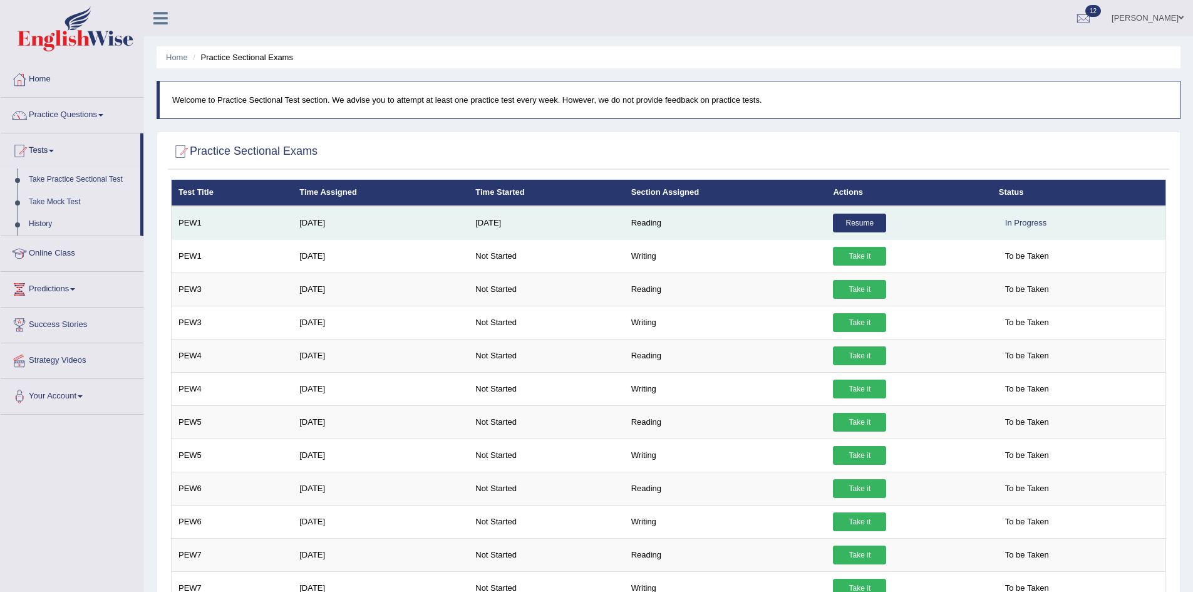
click at [853, 226] on link "Resume" at bounding box center [859, 223] width 53 height 19
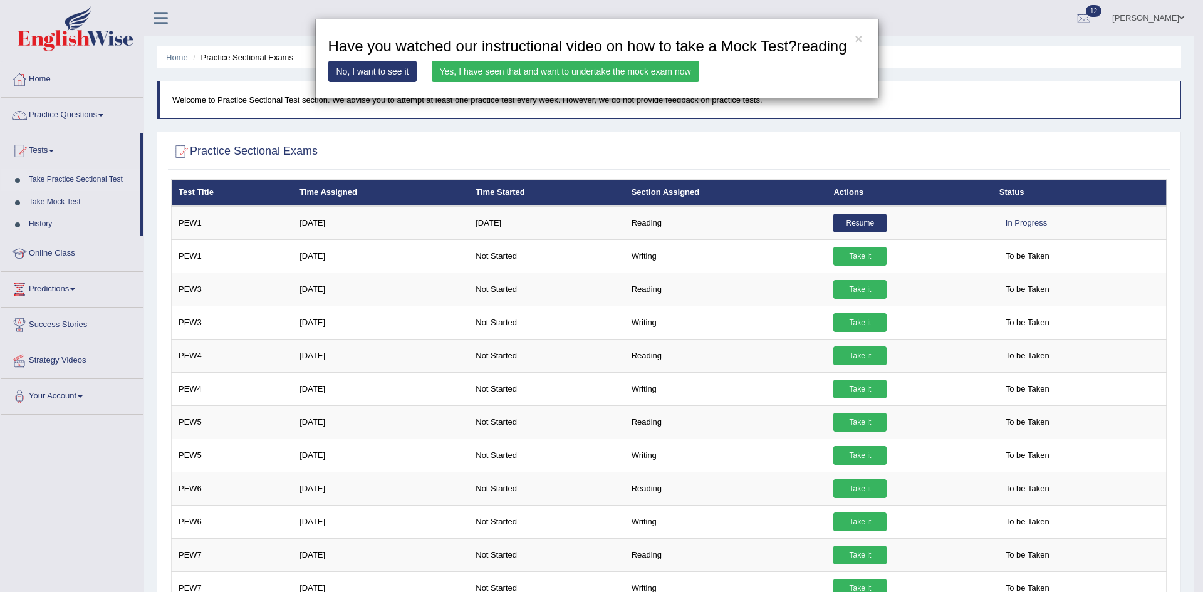
click at [665, 73] on link "Yes, I have seen that and want to undertake the mock exam now" at bounding box center [566, 71] width 268 height 21
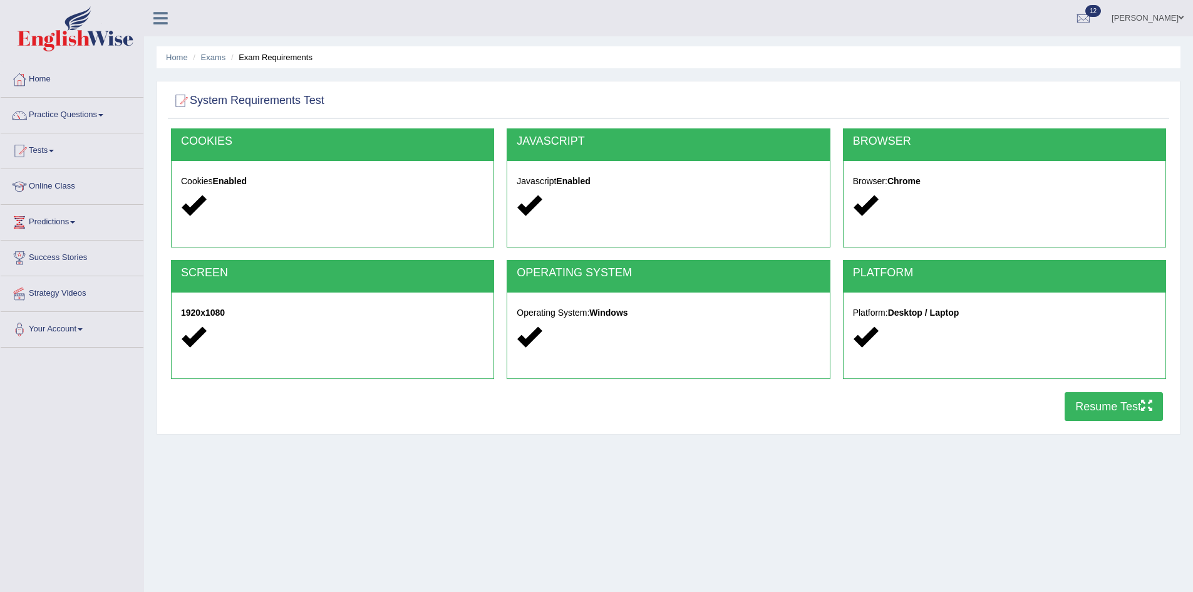
click at [1094, 404] on button "Resume Test" at bounding box center [1114, 406] width 98 height 29
drag, startPoint x: 49, startPoint y: 147, endPoint x: 52, endPoint y: 155, distance: 8.5
click at [49, 147] on link "Tests" at bounding box center [72, 148] width 143 height 31
click at [43, 205] on link "Take Mock Test" at bounding box center [81, 202] width 117 height 23
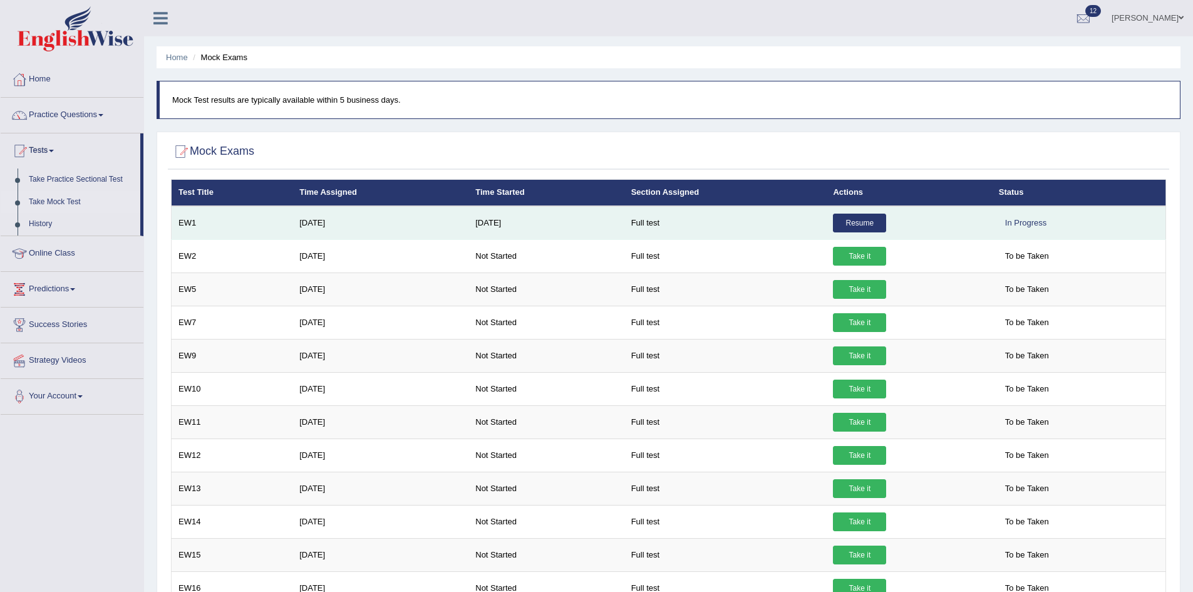
click at [865, 223] on link "Resume" at bounding box center [859, 223] width 53 height 19
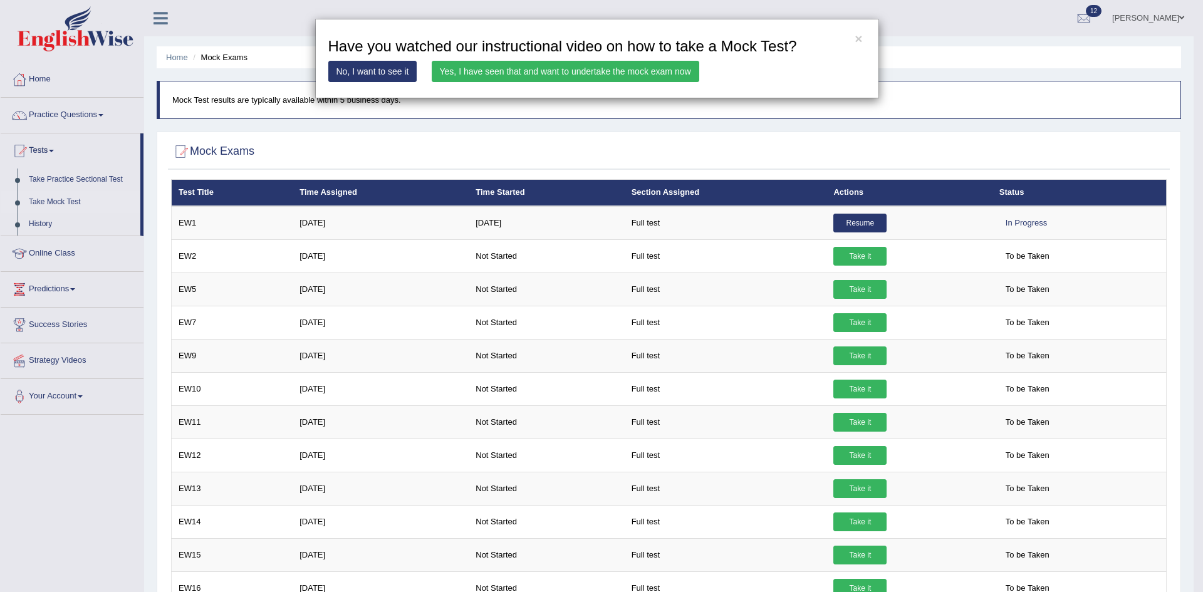
click at [543, 73] on link "Yes, I have seen that and want to undertake the mock exam now" at bounding box center [566, 71] width 268 height 21
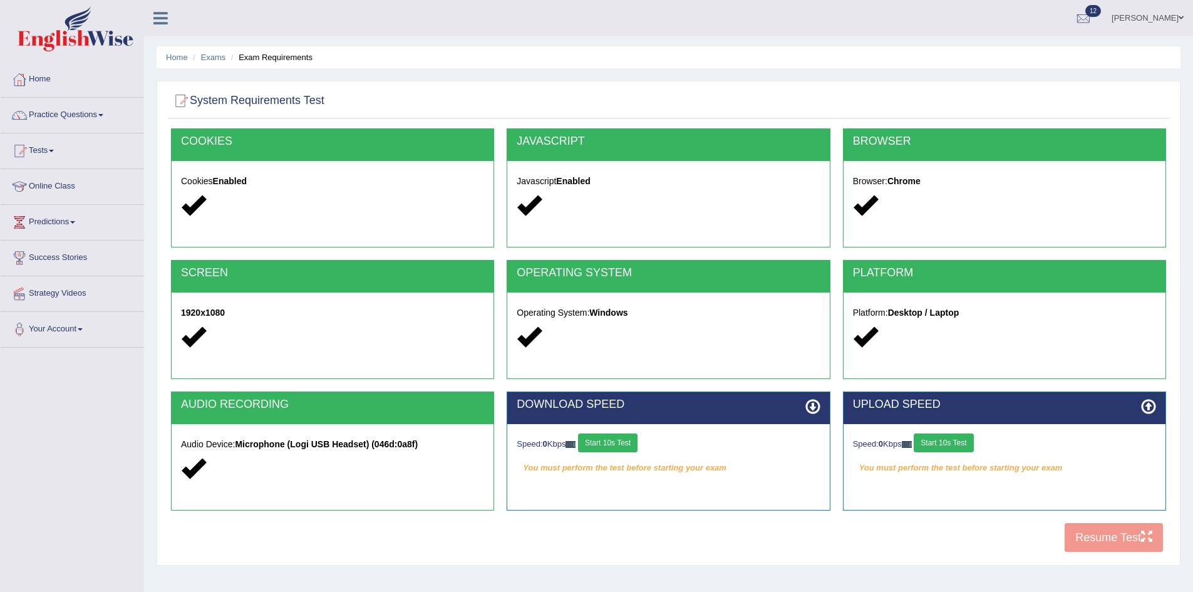
click at [628, 444] on button "Start 10s Test" at bounding box center [608, 443] width 60 height 19
click at [974, 451] on button "Start 10s Test" at bounding box center [944, 443] width 60 height 19
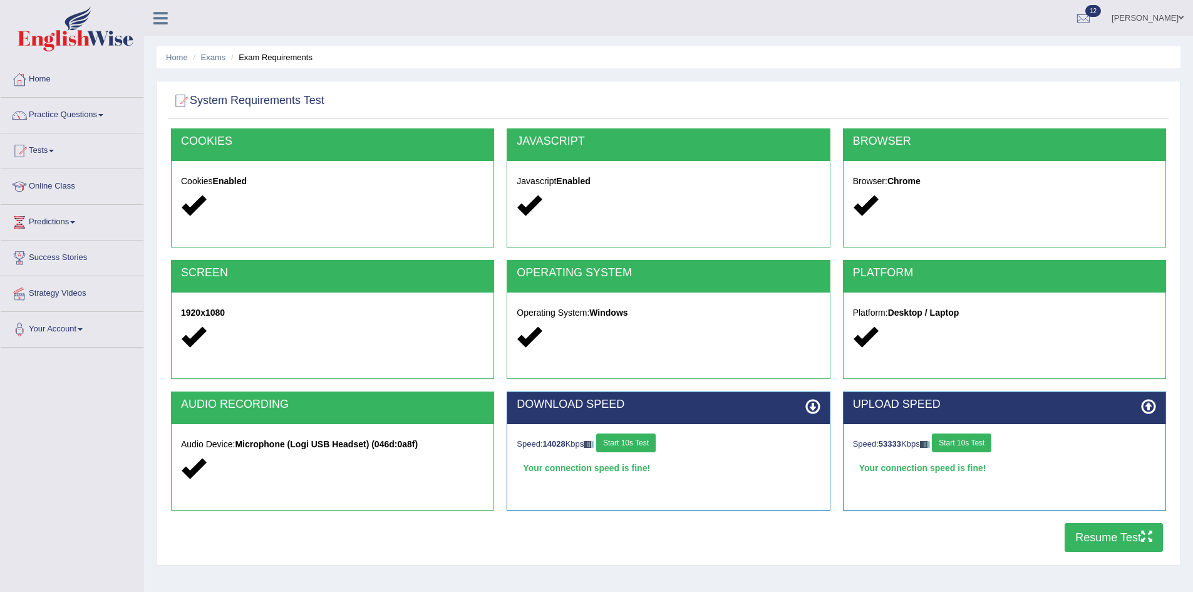
click at [1098, 538] on button "Resume Test" at bounding box center [1114, 537] width 98 height 29
click at [1163, 14] on link "Maha Edris" at bounding box center [1148, 16] width 91 height 33
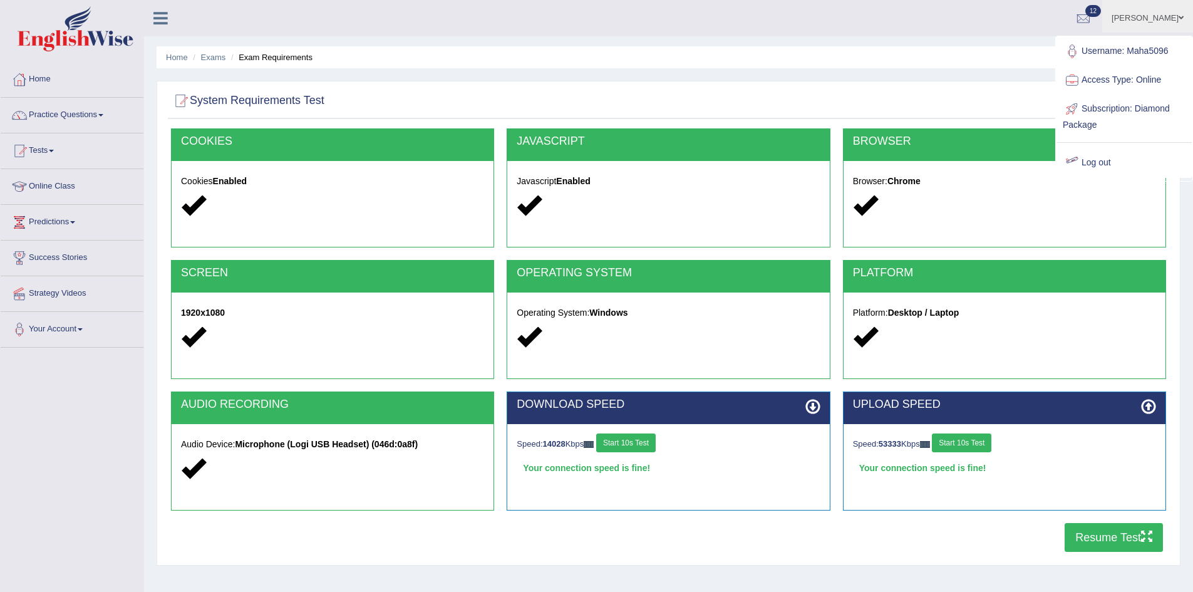
click at [1109, 166] on link "Log out" at bounding box center [1124, 162] width 135 height 29
